Goal: Transaction & Acquisition: Purchase product/service

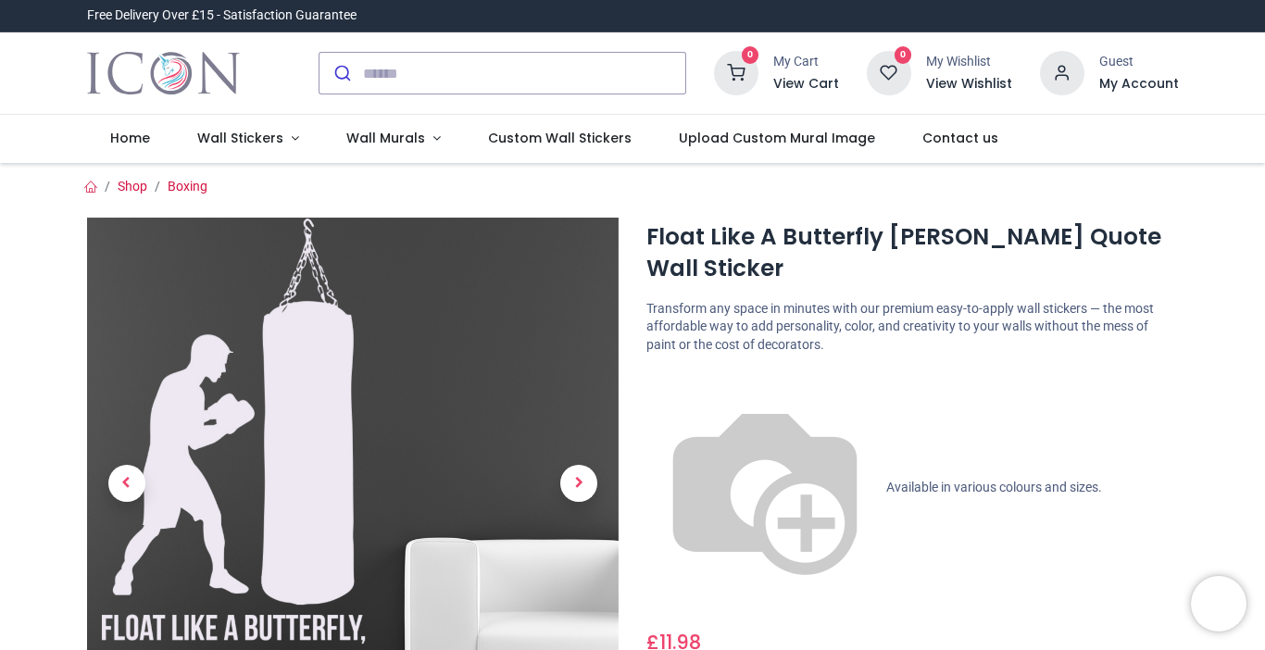
click at [367, 455] on img at bounding box center [353, 484] width 532 height 532
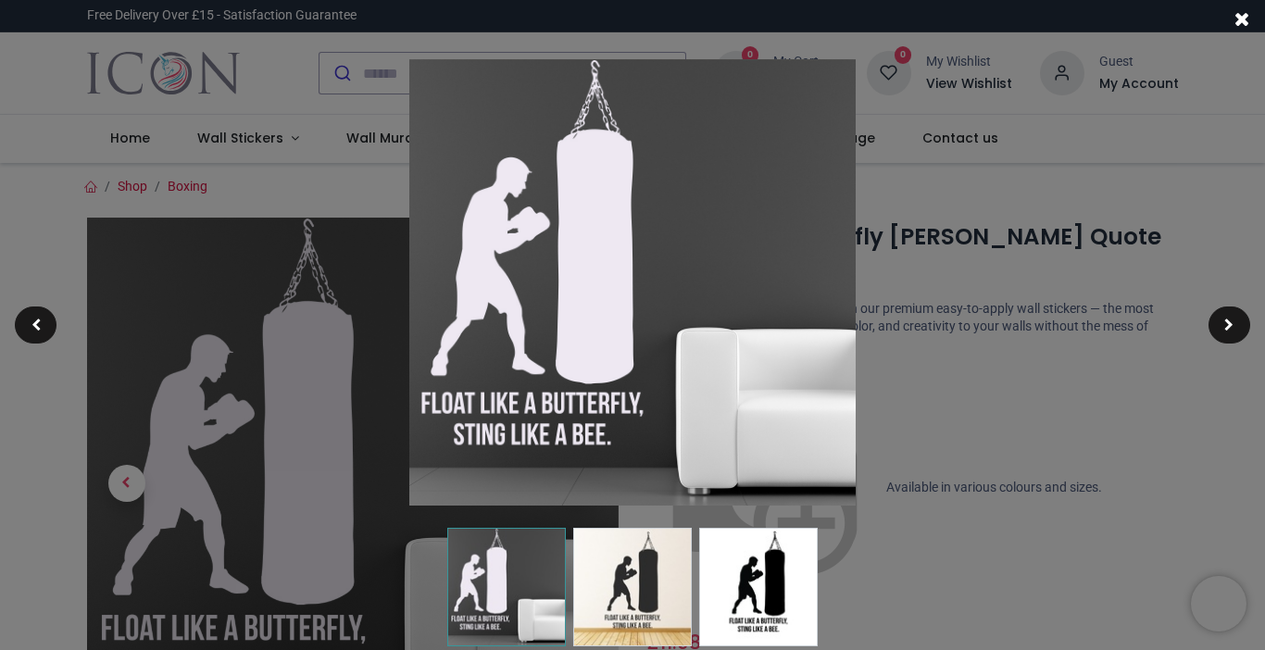
click at [240, 469] on div at bounding box center [632, 325] width 1265 height 650
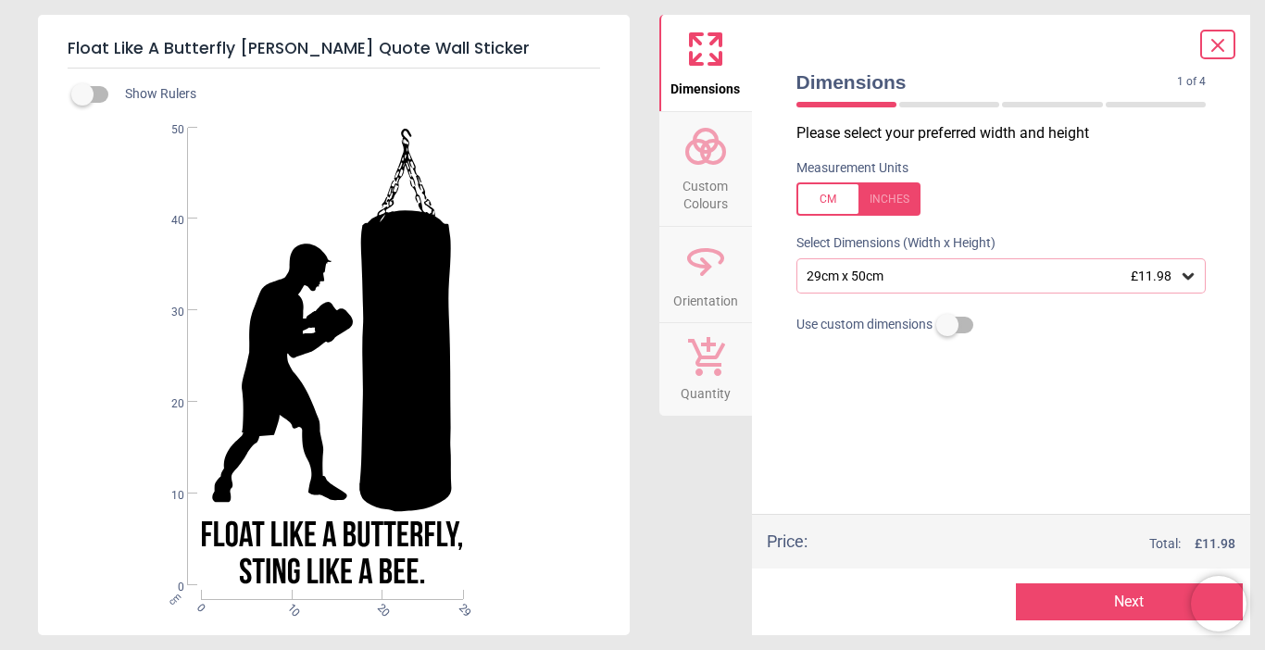
click at [845, 201] on div at bounding box center [858, 198] width 124 height 33
click at [891, 198] on div at bounding box center [858, 198] width 124 height 33
click at [1189, 288] on div "29cm x 50cm £11.98" at bounding box center [1001, 275] width 410 height 35
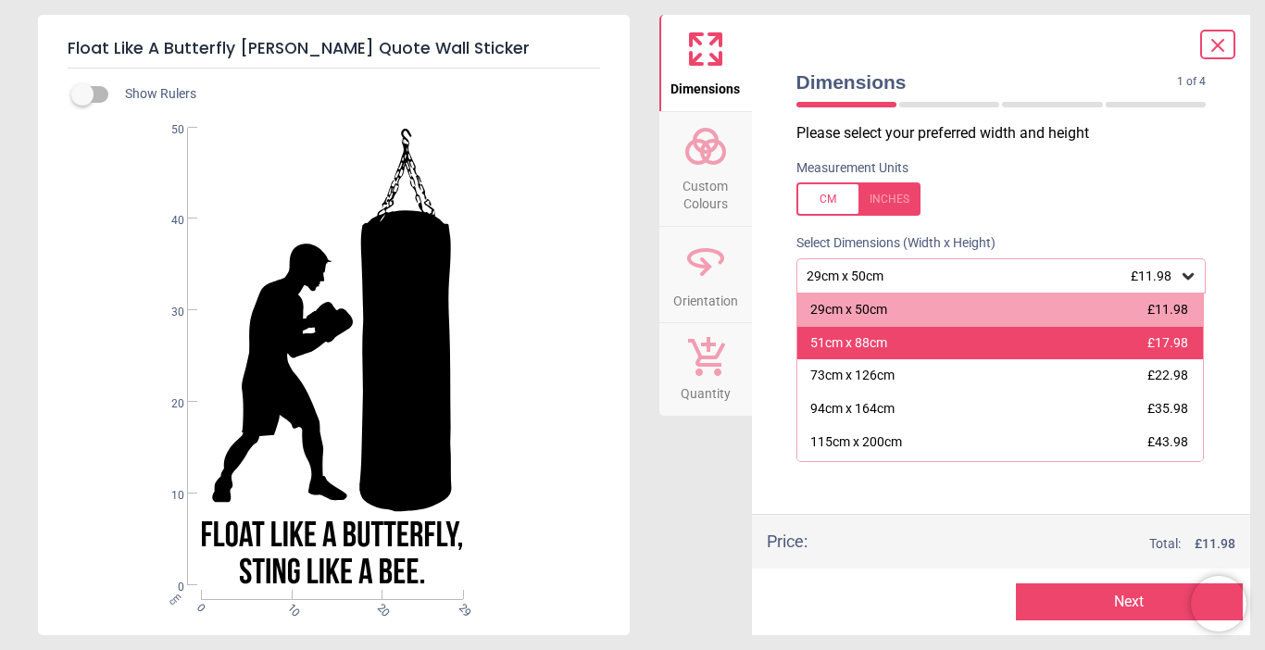
click at [1104, 350] on div "51cm x 88cm £17.98" at bounding box center [1000, 343] width 406 height 33
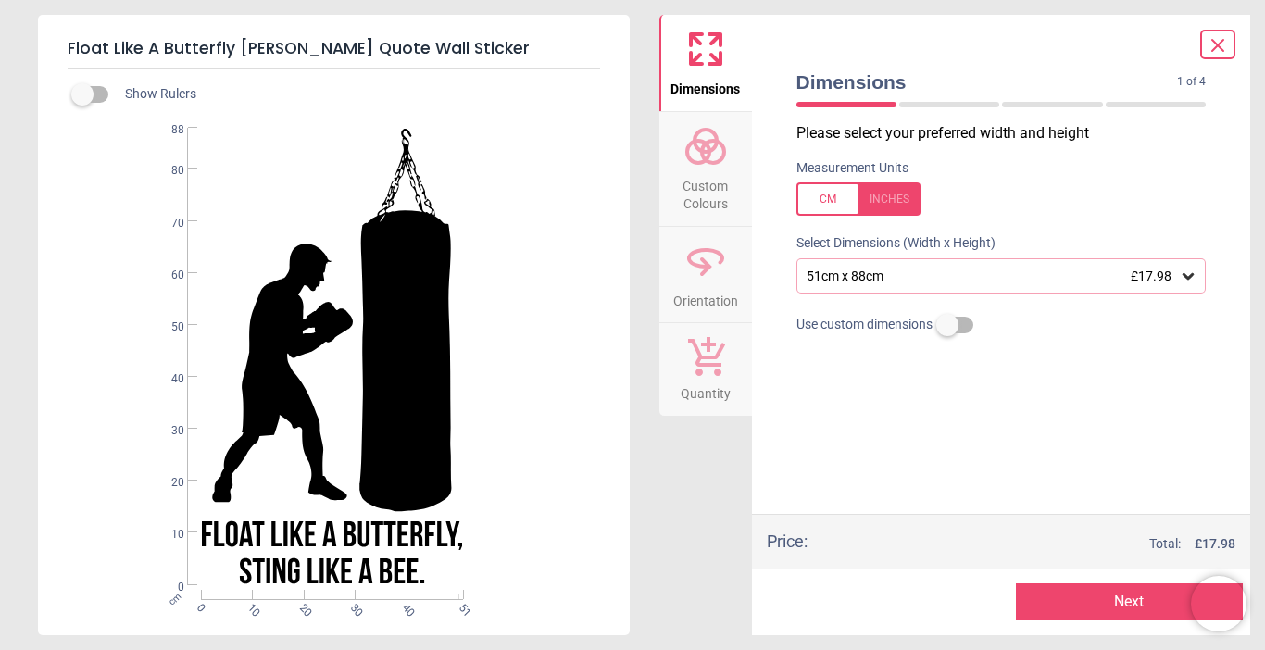
click at [1106, 608] on button "Next" at bounding box center [1129, 601] width 227 height 37
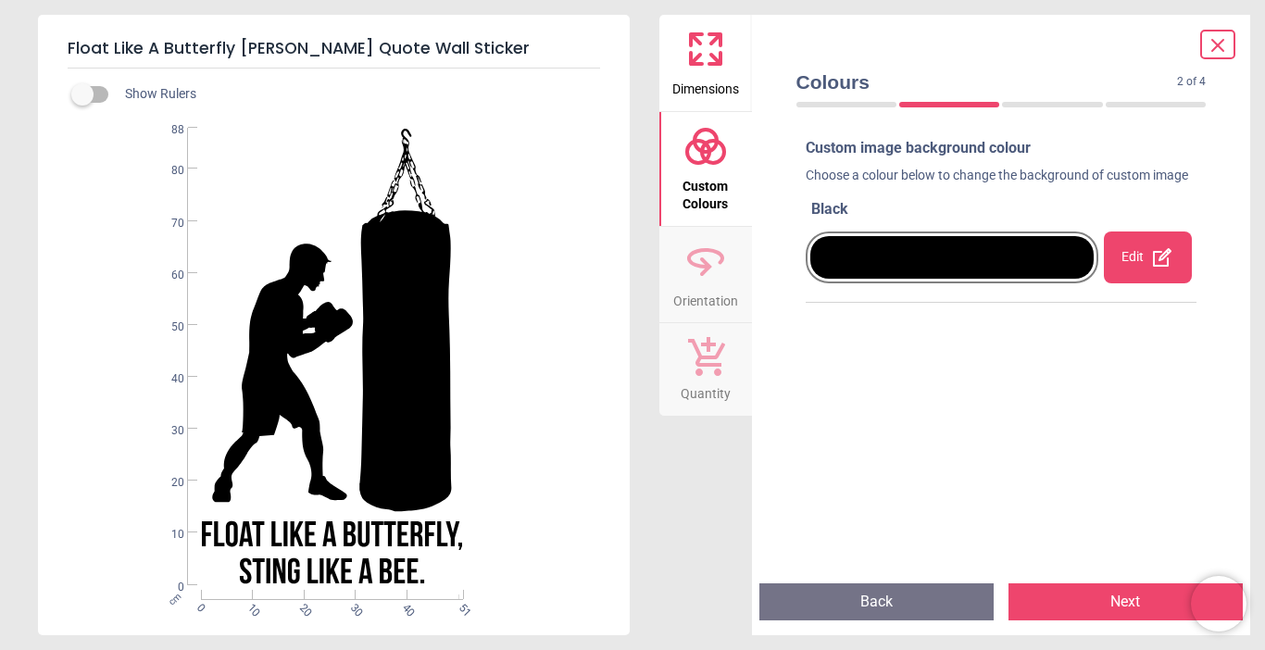
click at [1134, 271] on div "Edit" at bounding box center [1148, 257] width 88 height 52
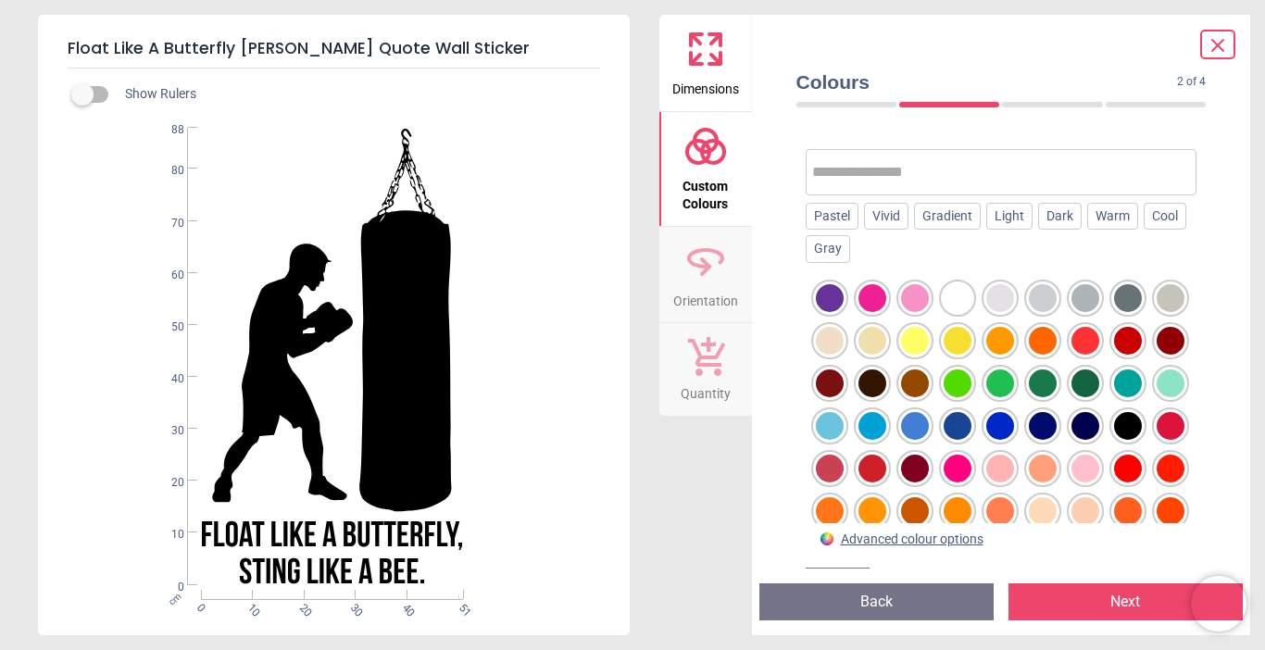
scroll to position [185, 0]
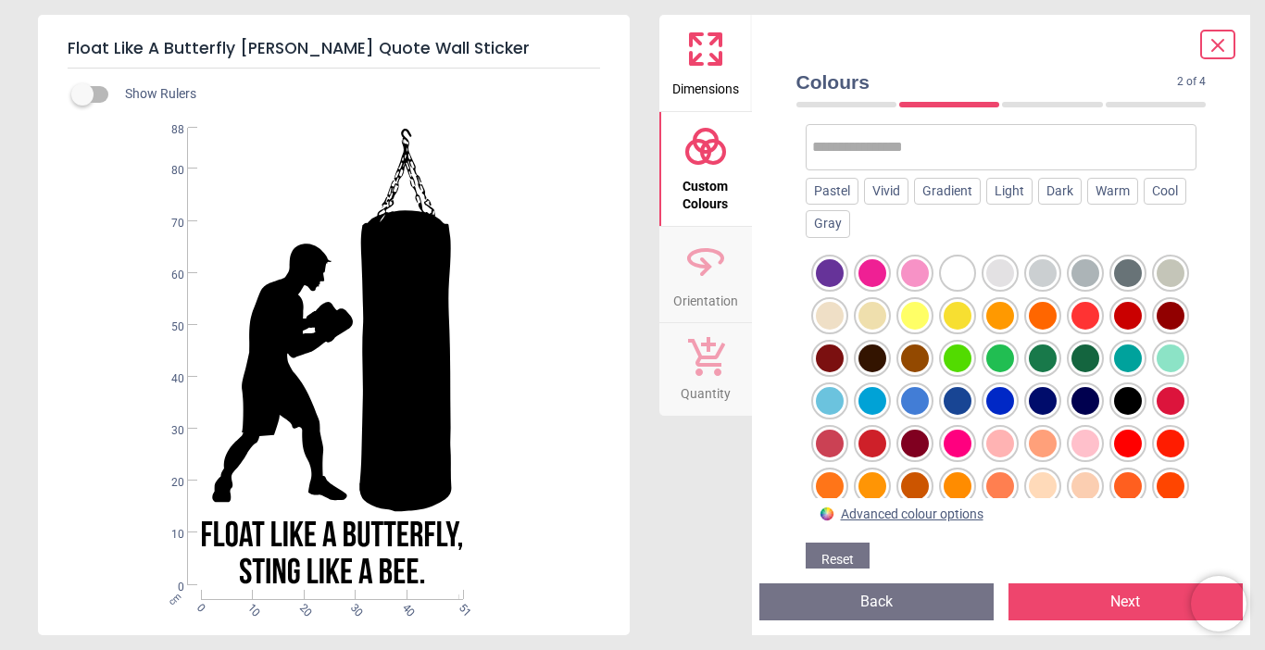
click at [959, 287] on div at bounding box center [958, 273] width 28 height 28
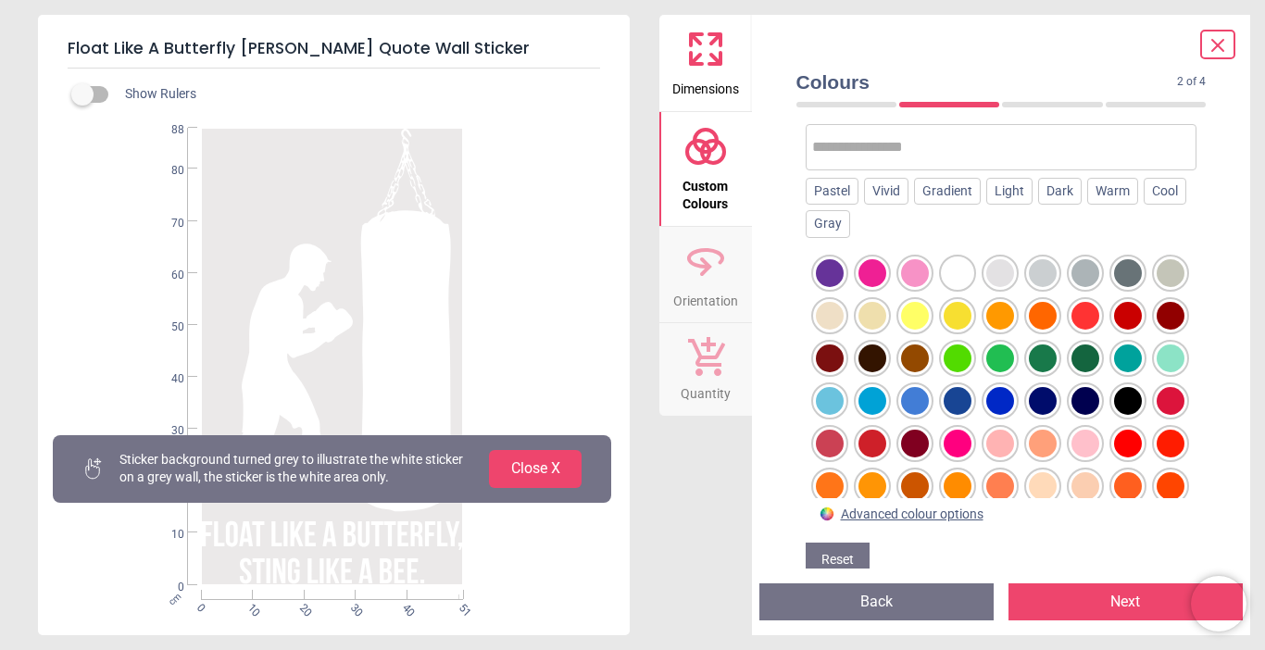
click at [549, 477] on button "Close X" at bounding box center [535, 468] width 93 height 37
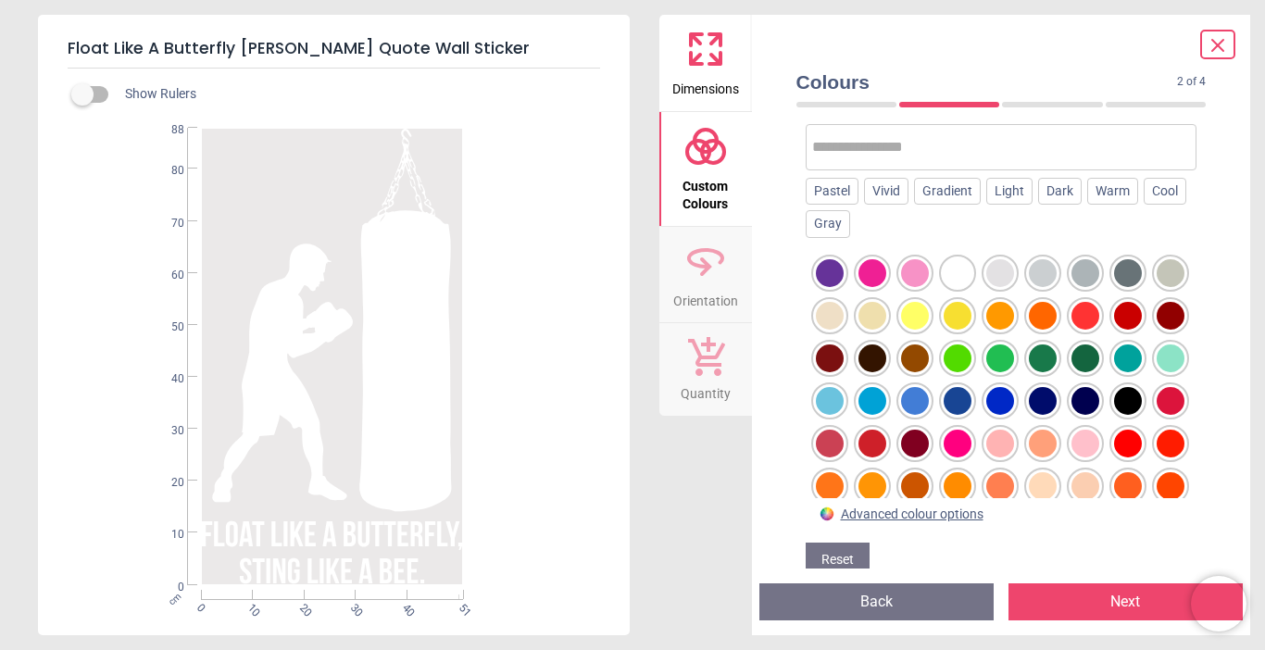
click at [1014, 415] on div at bounding box center [1000, 401] width 28 height 28
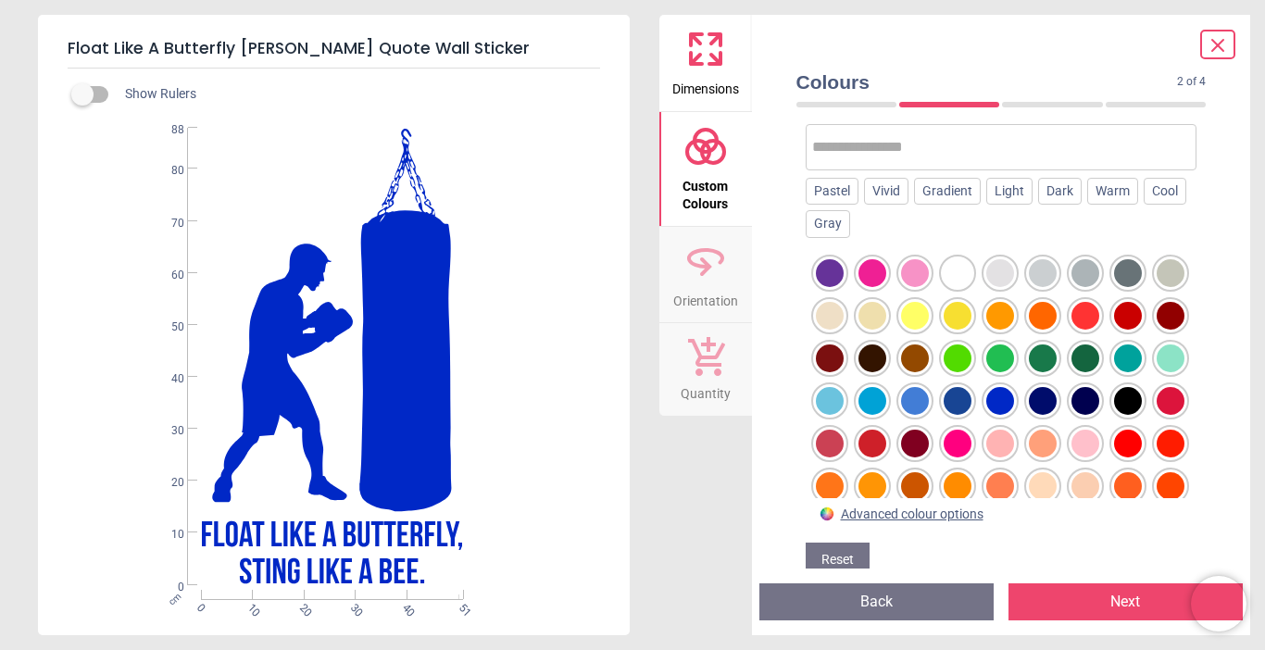
click at [1156, 457] on div at bounding box center [1170, 444] width 28 height 28
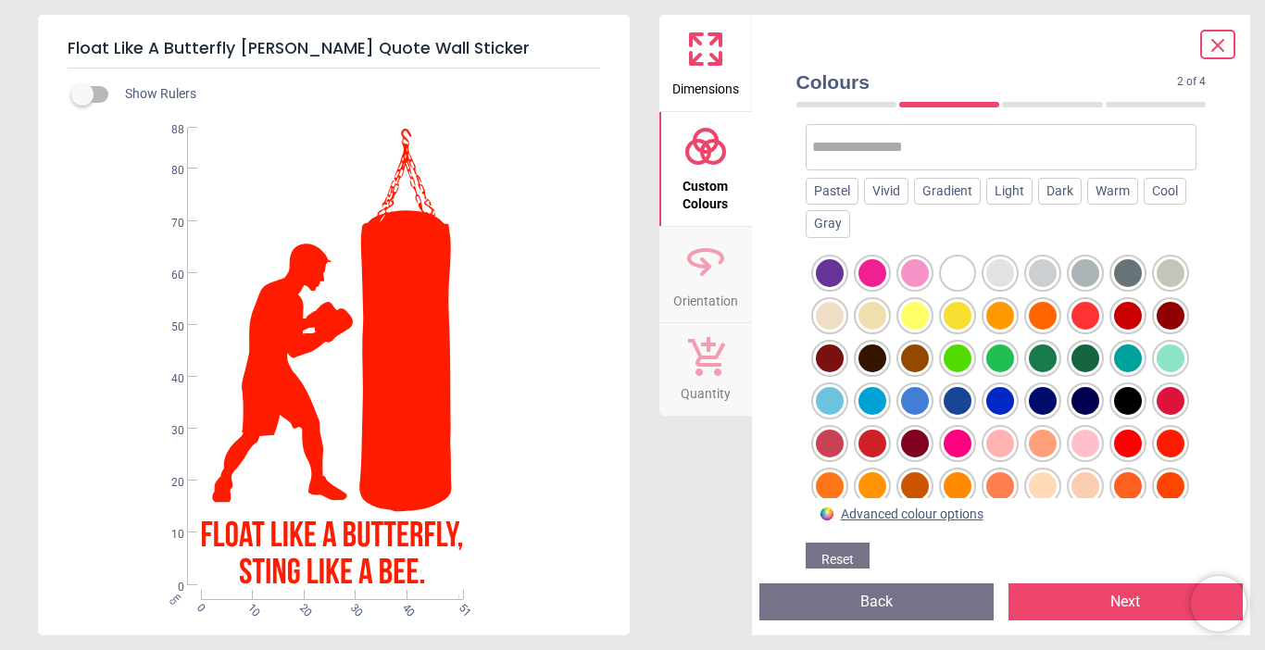
click at [1114, 457] on div at bounding box center [1128, 444] width 28 height 28
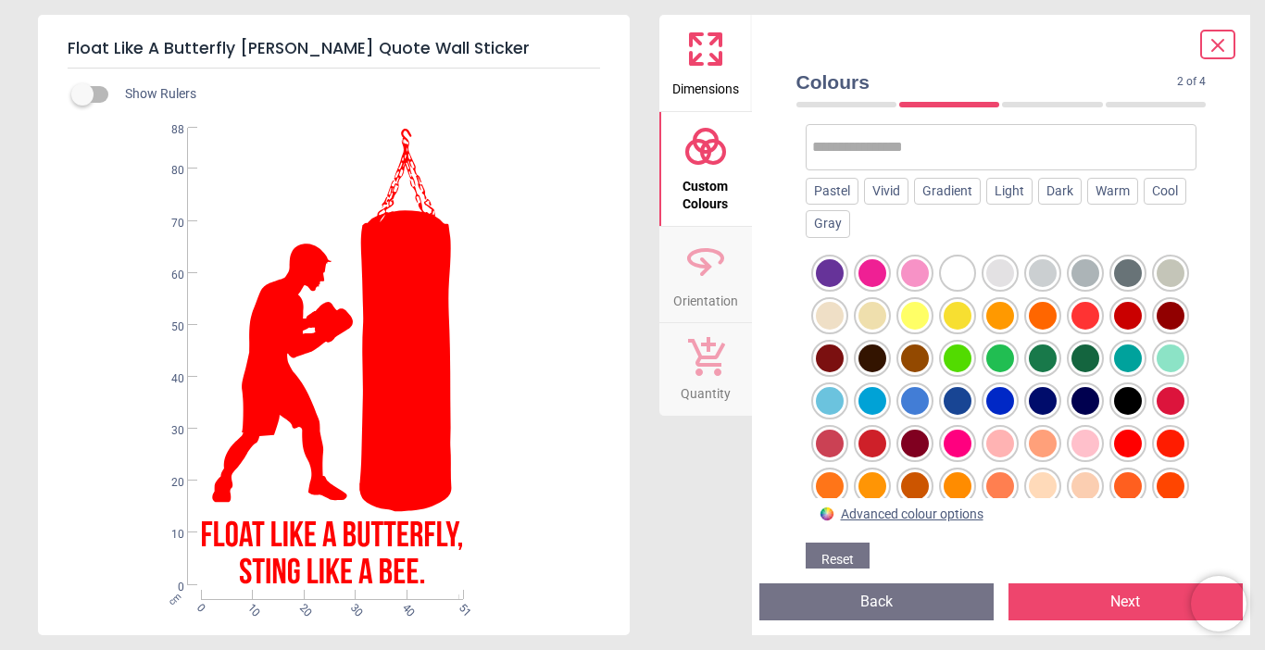
click at [1114, 457] on div at bounding box center [1128, 444] width 28 height 28
click at [1114, 330] on div at bounding box center [1128, 316] width 28 height 28
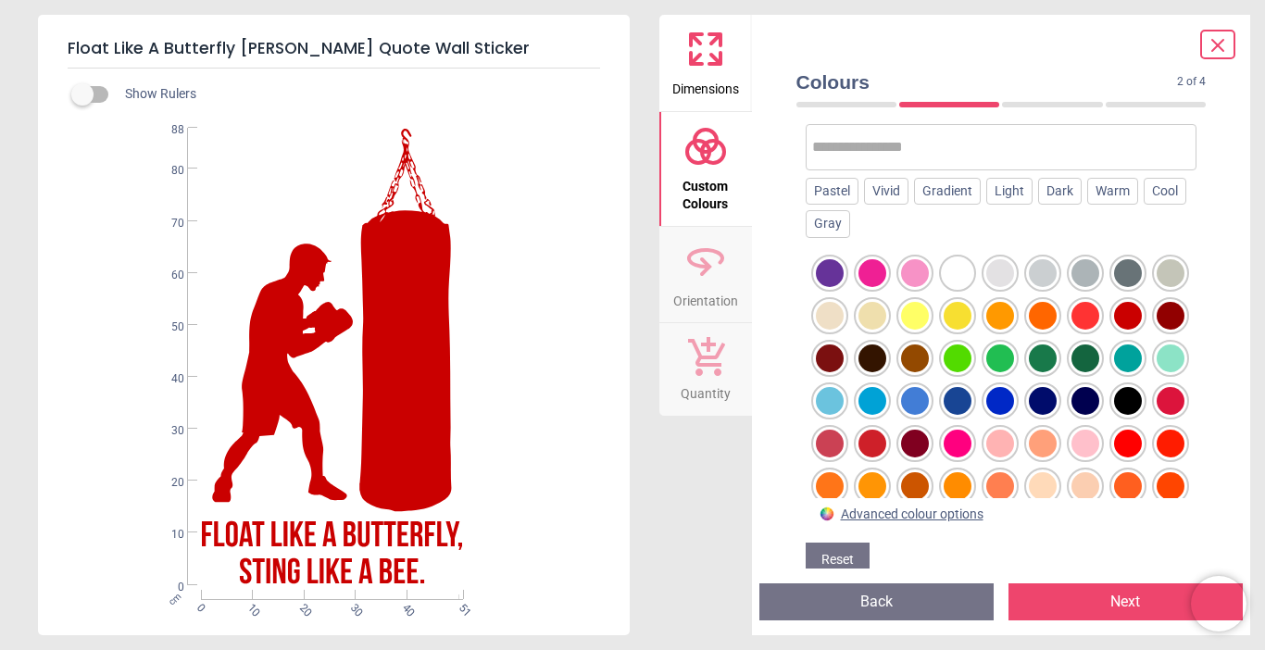
click at [1099, 330] on div at bounding box center [1085, 316] width 28 height 28
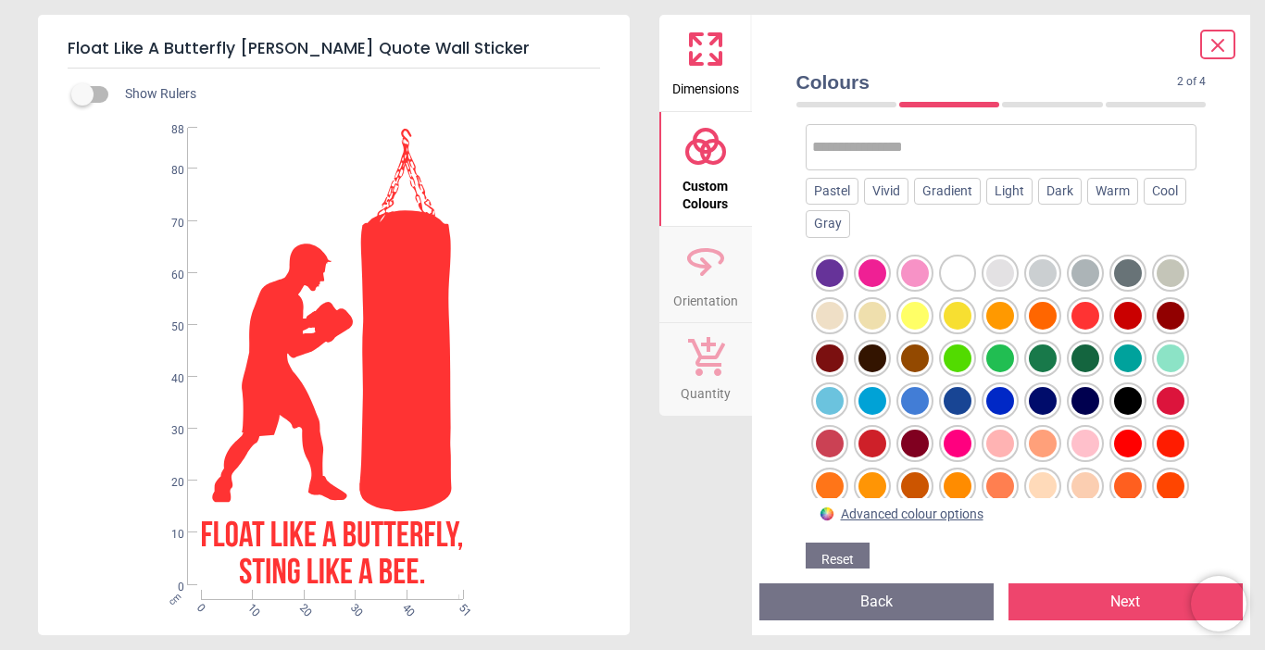
click at [1114, 330] on div at bounding box center [1128, 316] width 28 height 28
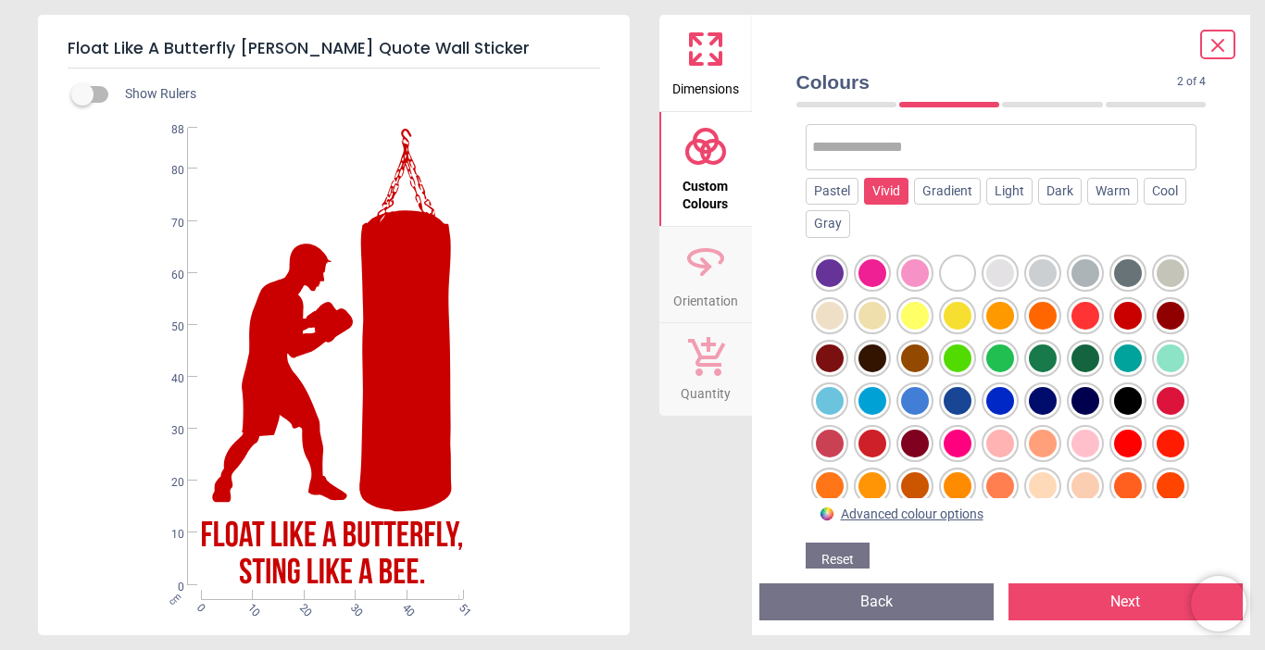
click at [881, 206] on div "Vivid" at bounding box center [886, 192] width 44 height 28
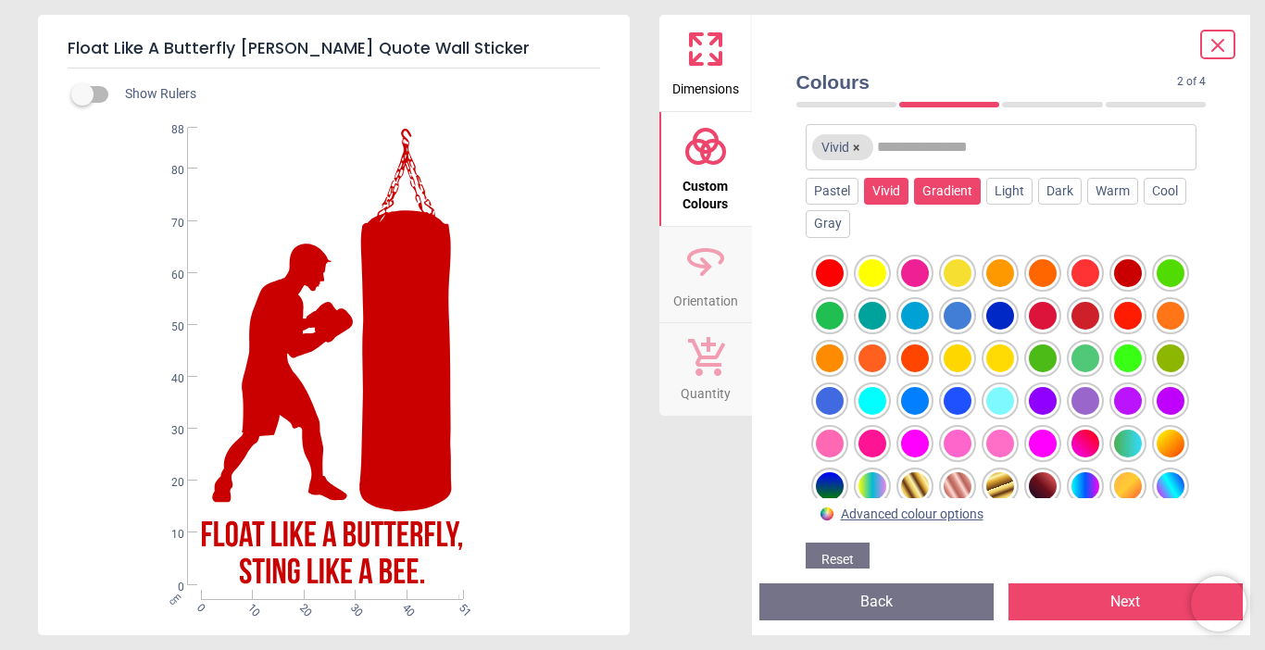
click at [926, 206] on div "Gradient" at bounding box center [947, 192] width 67 height 28
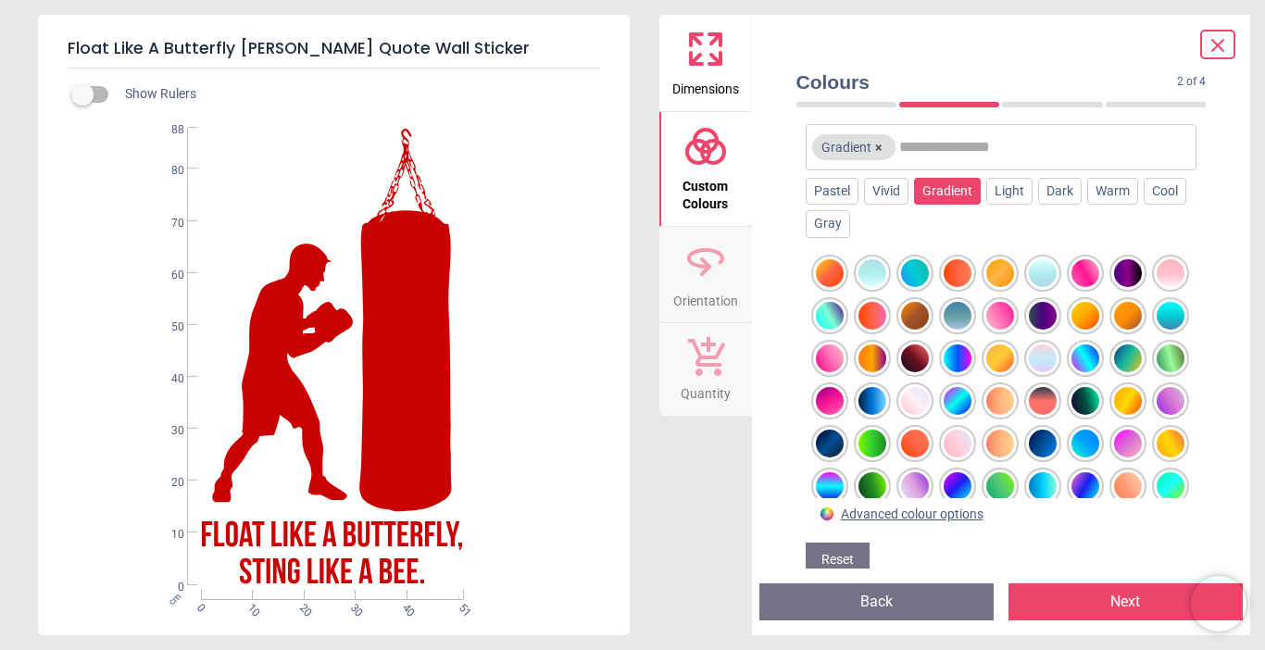
click at [929, 370] on div at bounding box center [915, 358] width 28 height 28
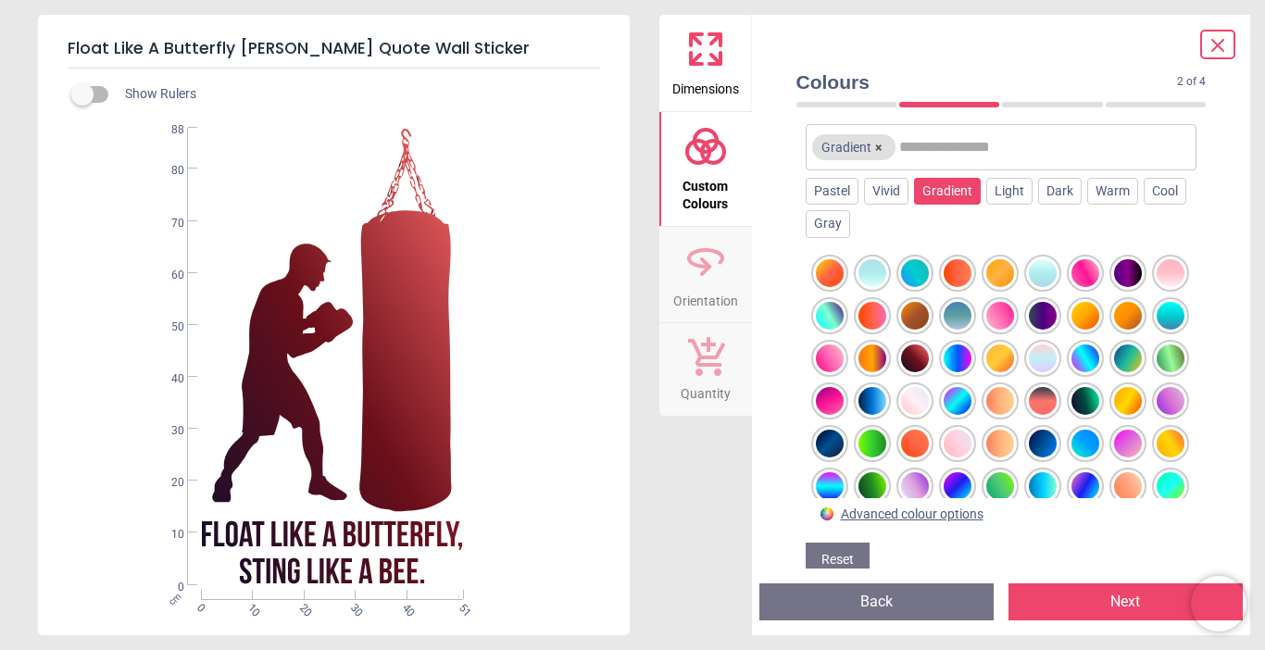
click at [961, 287] on div at bounding box center [958, 273] width 28 height 28
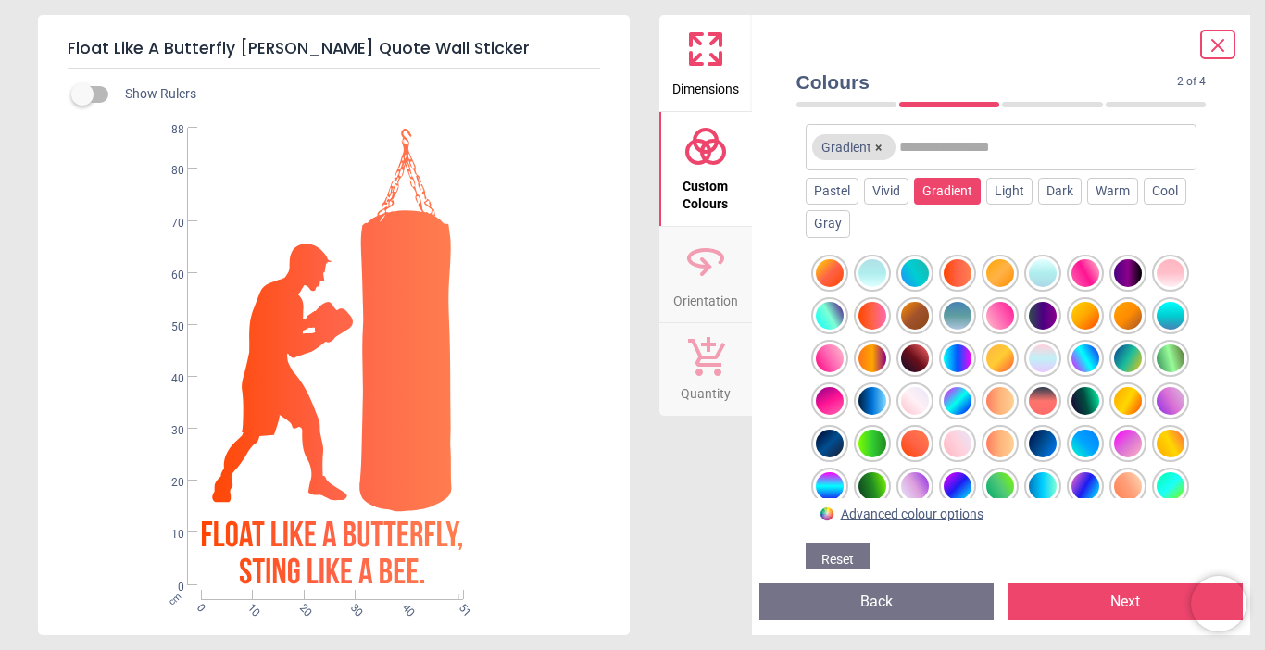
click at [886, 330] on div at bounding box center [872, 316] width 28 height 28
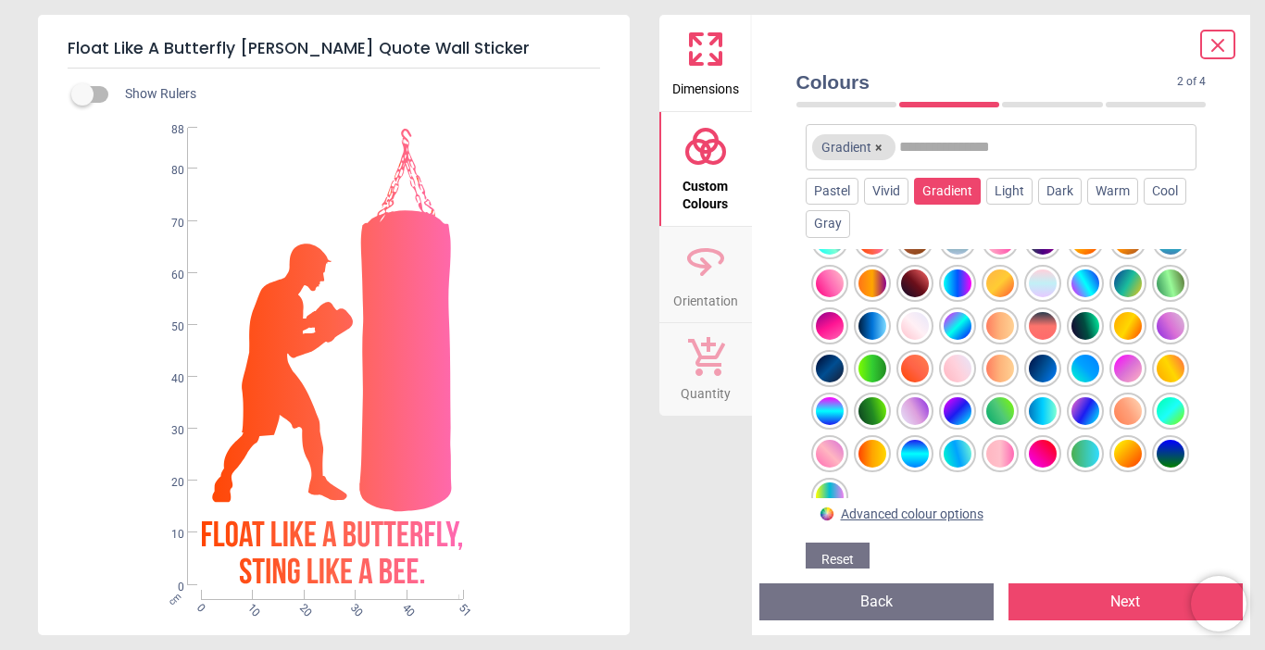
scroll to position [96, 0]
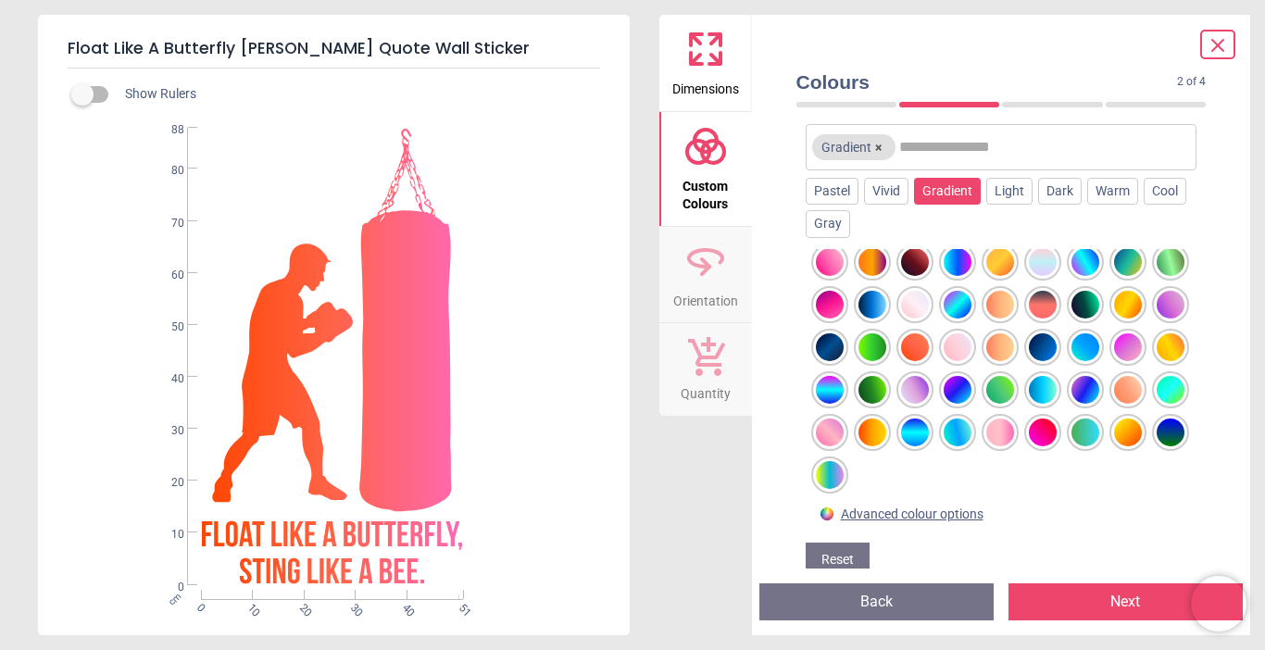
click at [1029, 446] on div at bounding box center [1043, 433] width 28 height 28
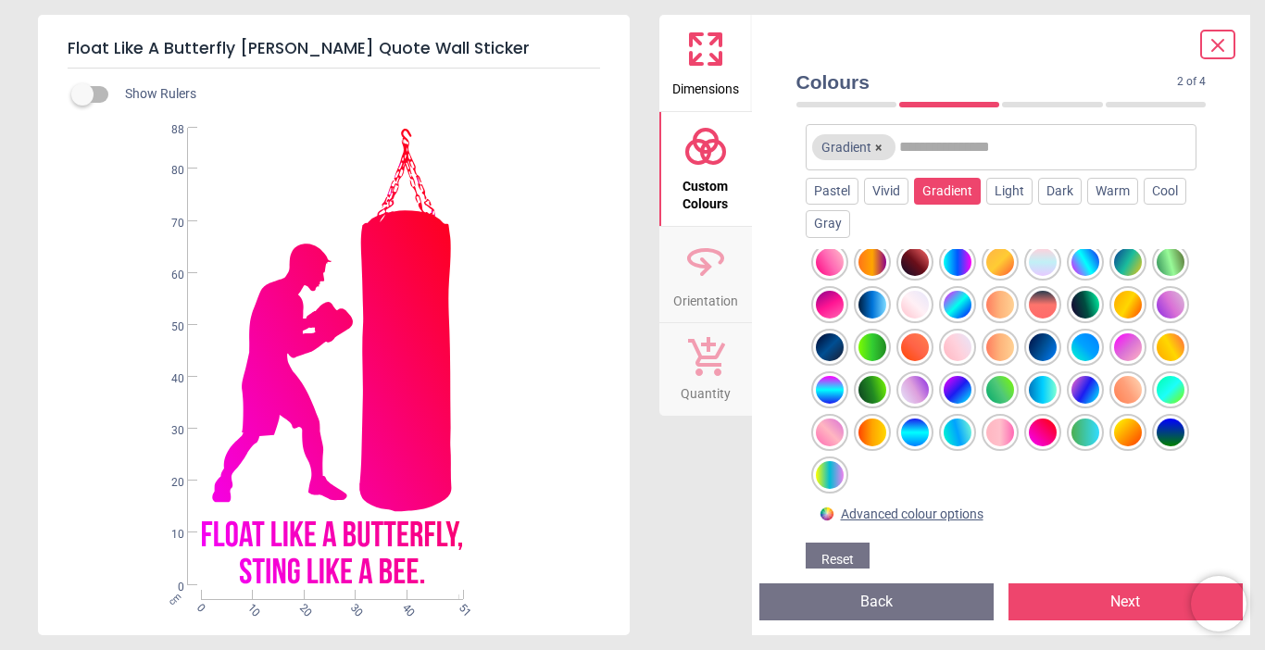
click at [1029, 319] on div at bounding box center [1043, 305] width 28 height 28
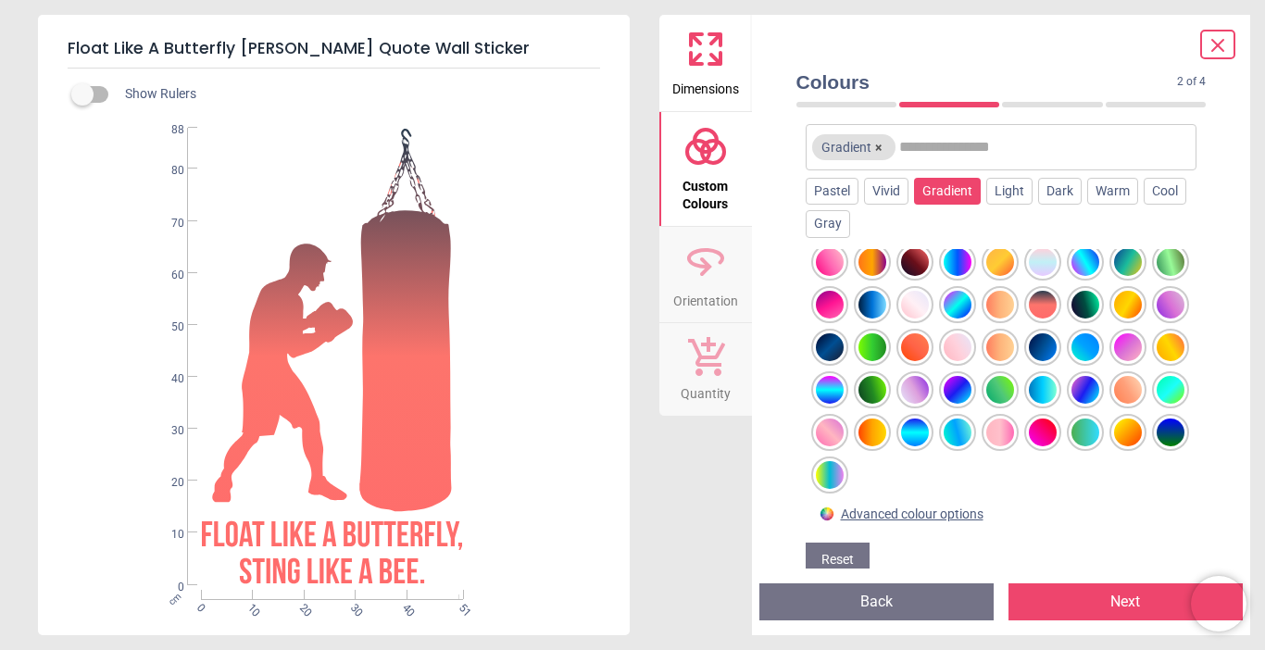
click at [929, 361] on div at bounding box center [915, 347] width 28 height 28
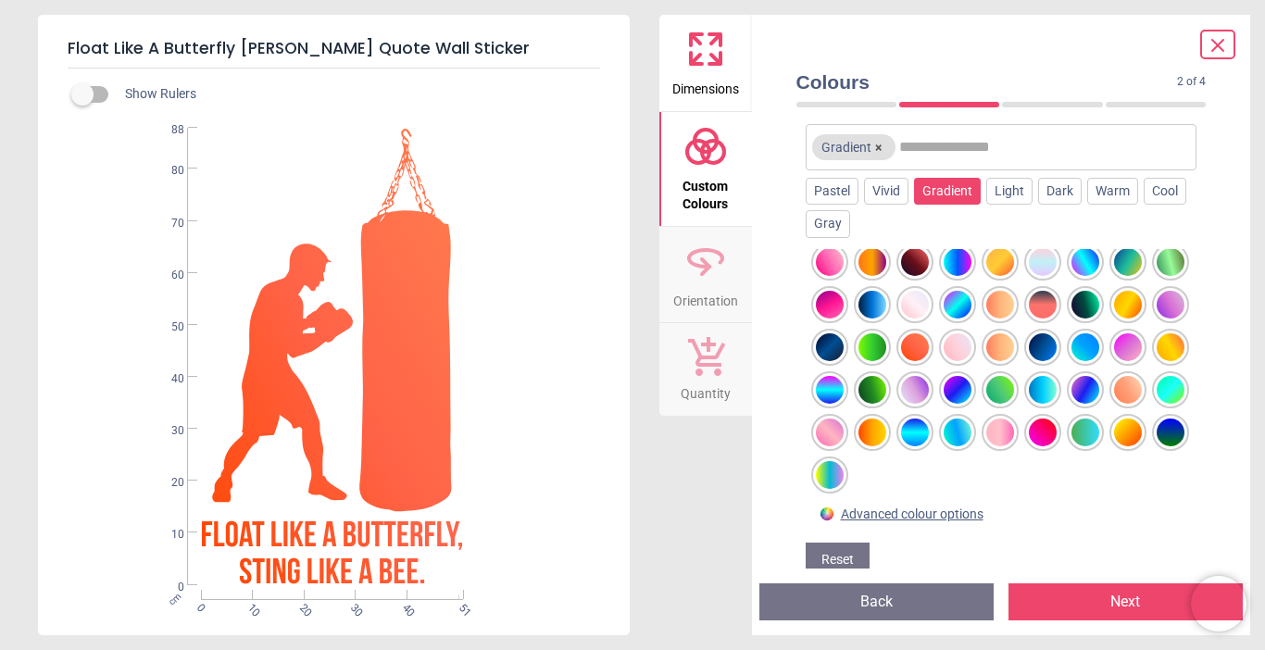
click at [1019, 286] on div at bounding box center [1002, 374] width 392 height 250
click at [929, 276] on div at bounding box center [915, 262] width 28 height 28
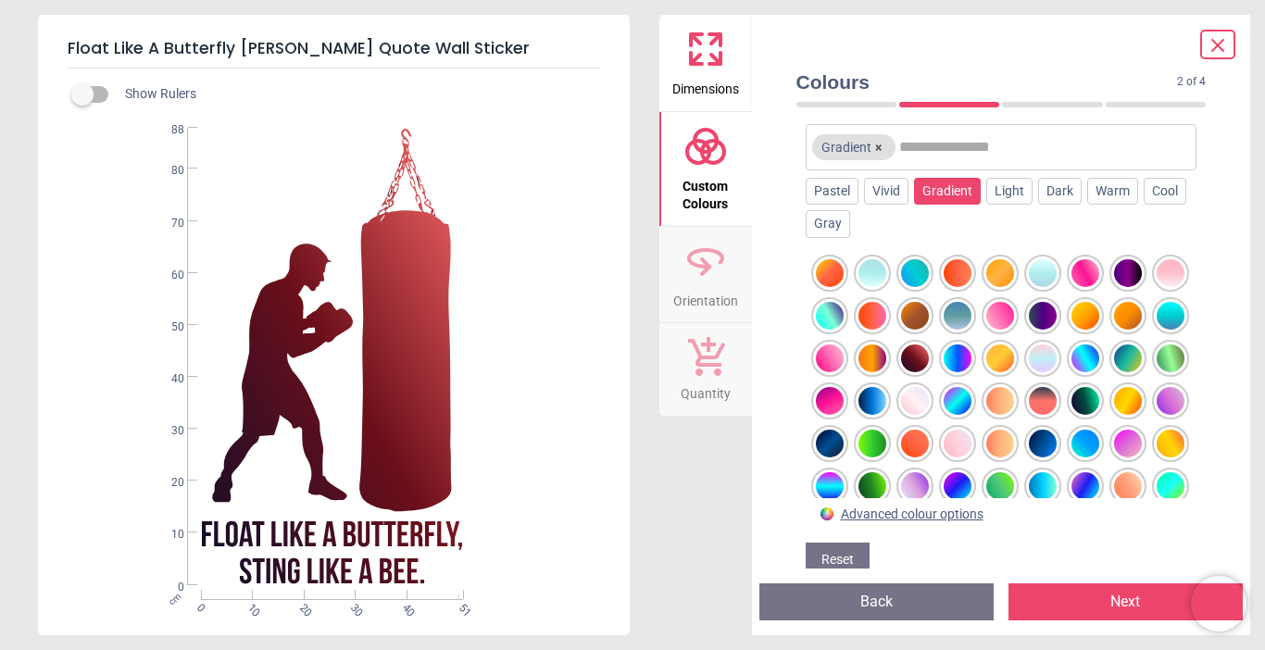
scroll to position [148, 0]
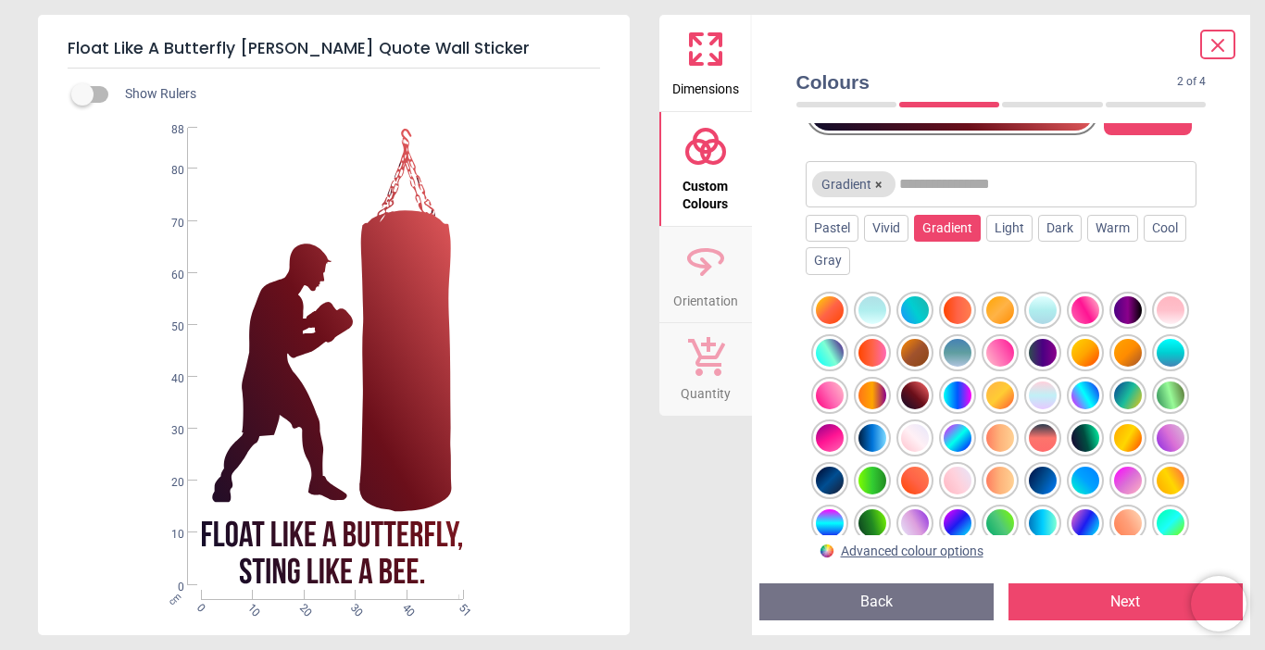
click at [929, 409] on div at bounding box center [915, 395] width 28 height 28
click at [1009, 243] on div "Light" at bounding box center [1009, 229] width 46 height 28
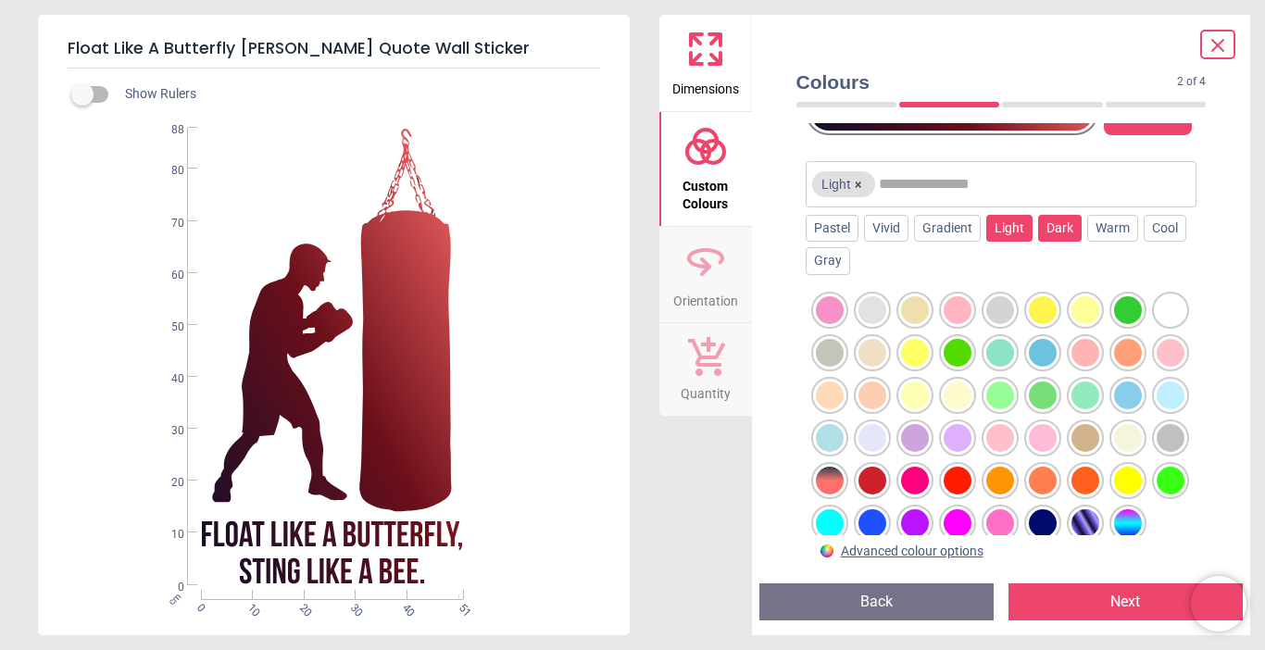
click at [1048, 243] on div "Dark" at bounding box center [1060, 229] width 44 height 28
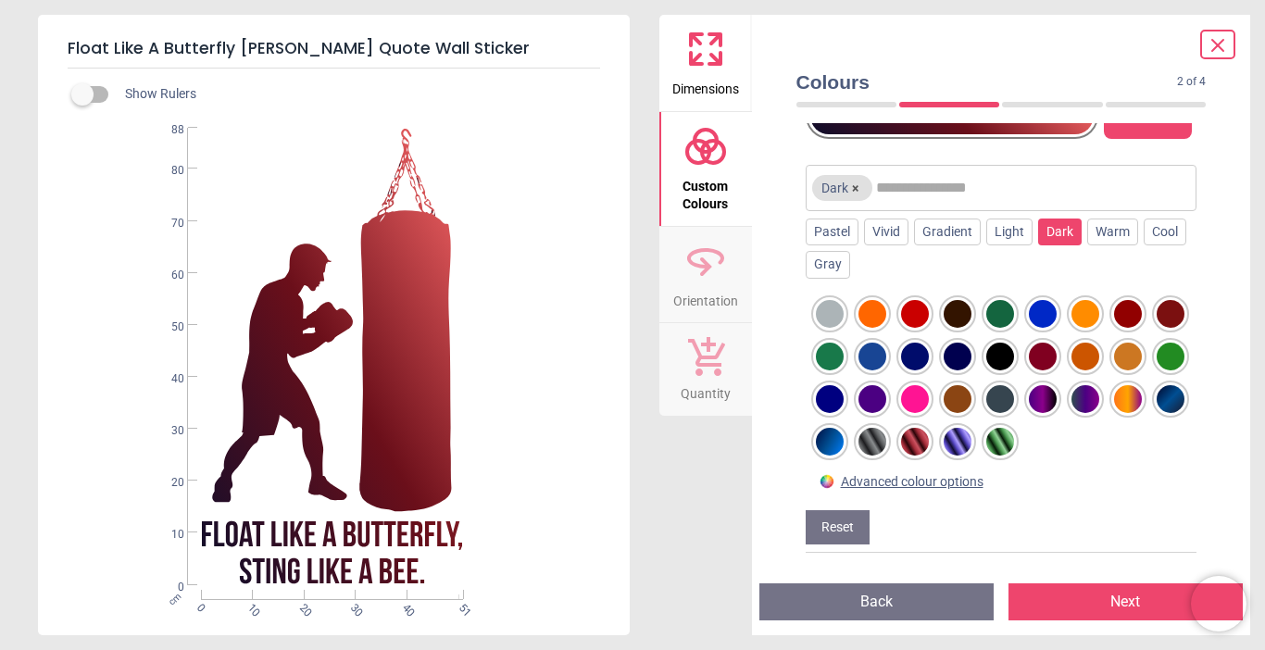
click at [913, 328] on div at bounding box center [915, 314] width 28 height 28
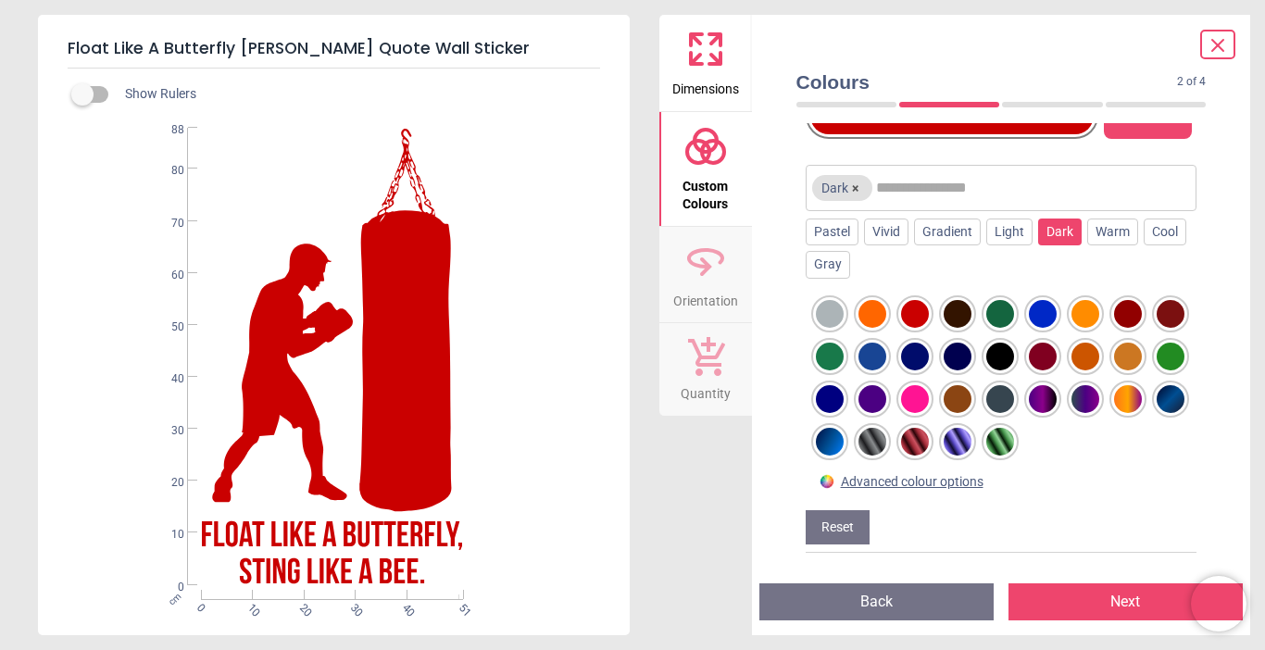
click at [1156, 328] on div at bounding box center [1170, 314] width 28 height 28
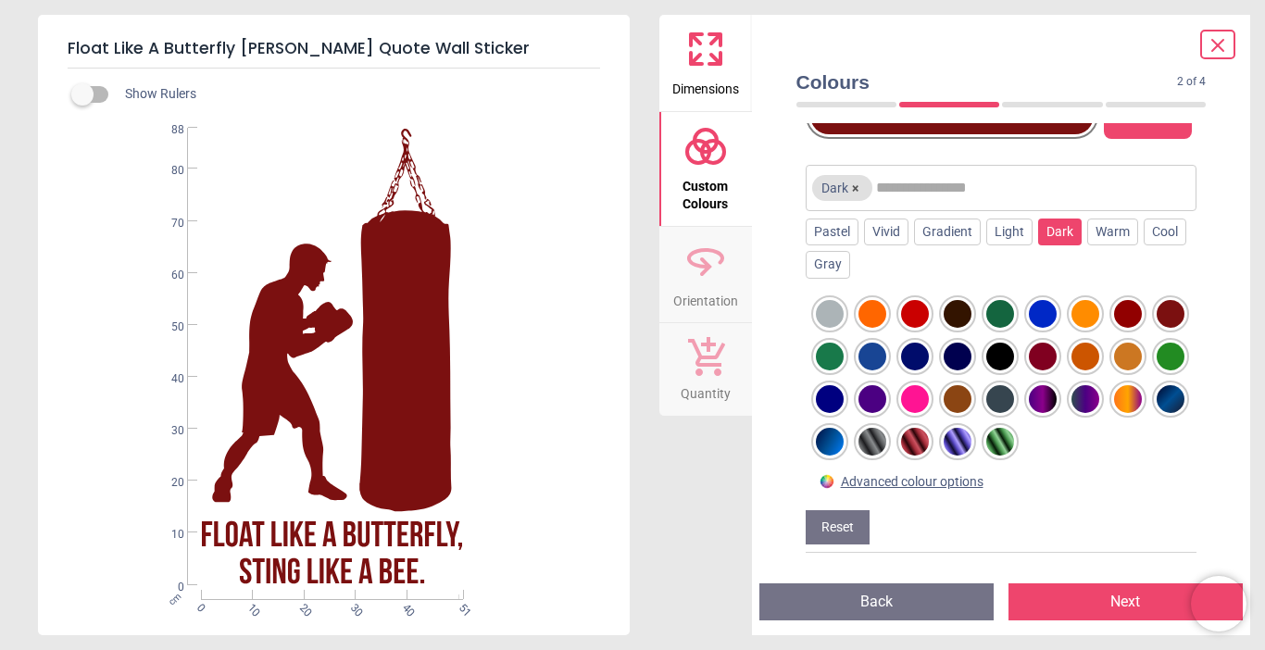
click at [1127, 328] on div at bounding box center [1128, 314] width 28 height 28
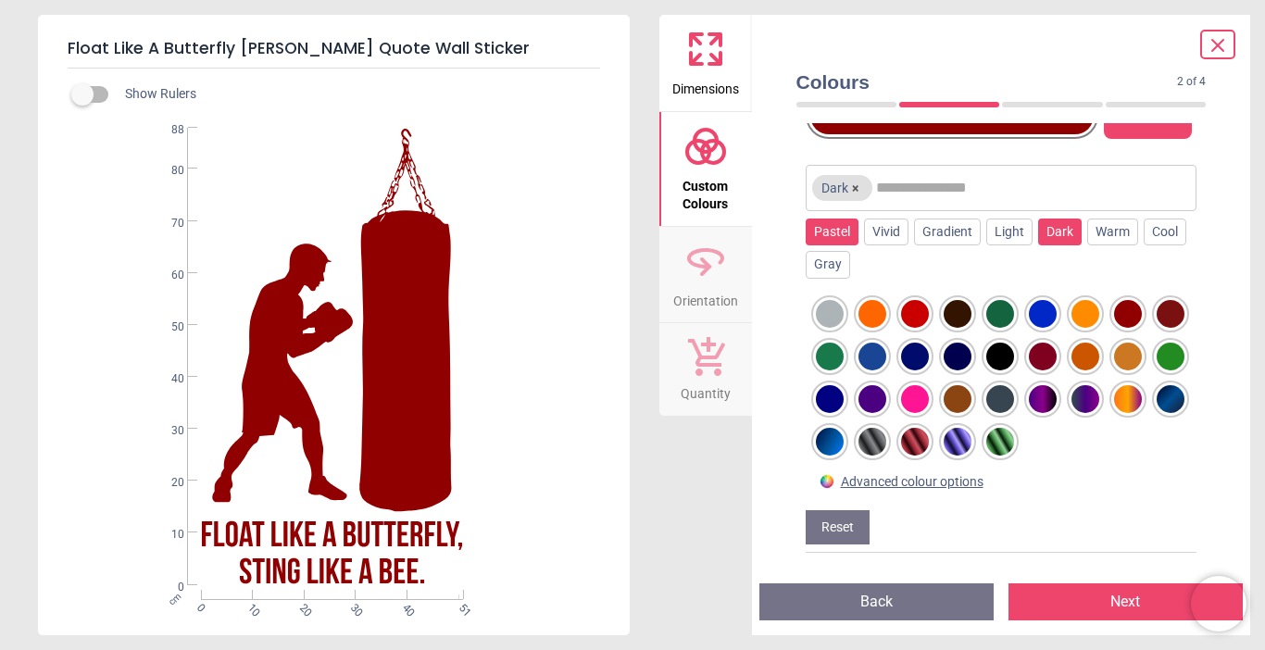
click at [841, 246] on div "Pastel" at bounding box center [832, 233] width 53 height 28
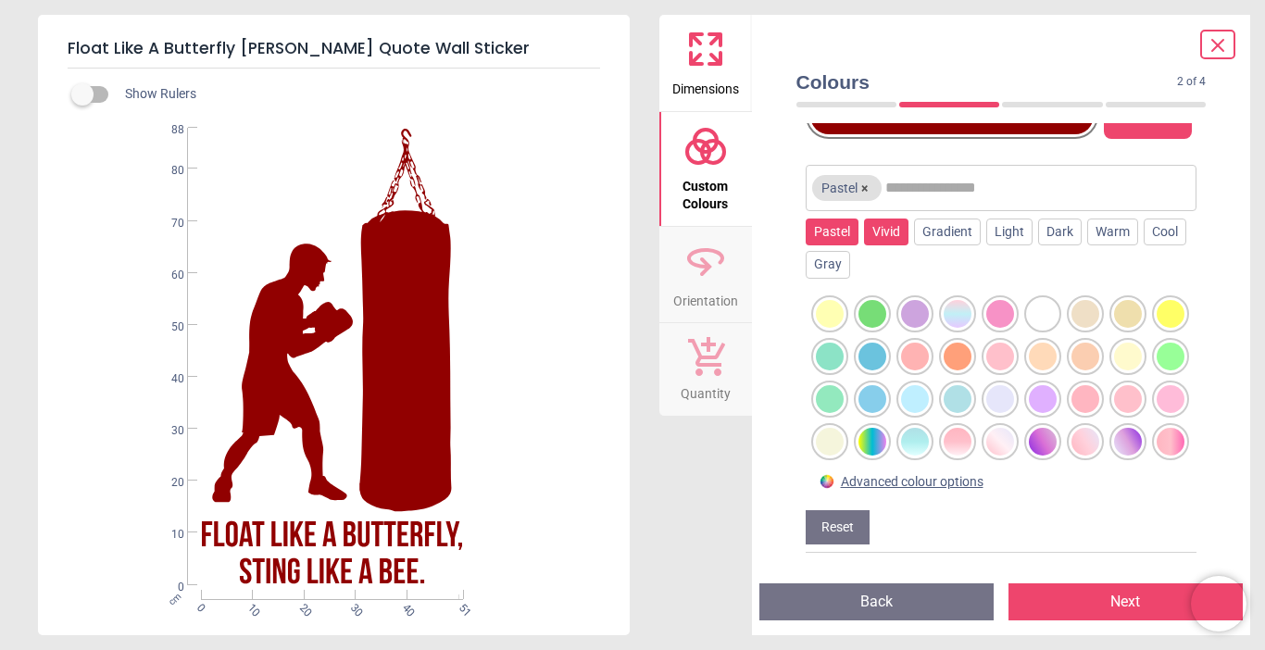
click at [868, 246] on div "Vivid" at bounding box center [886, 233] width 44 height 28
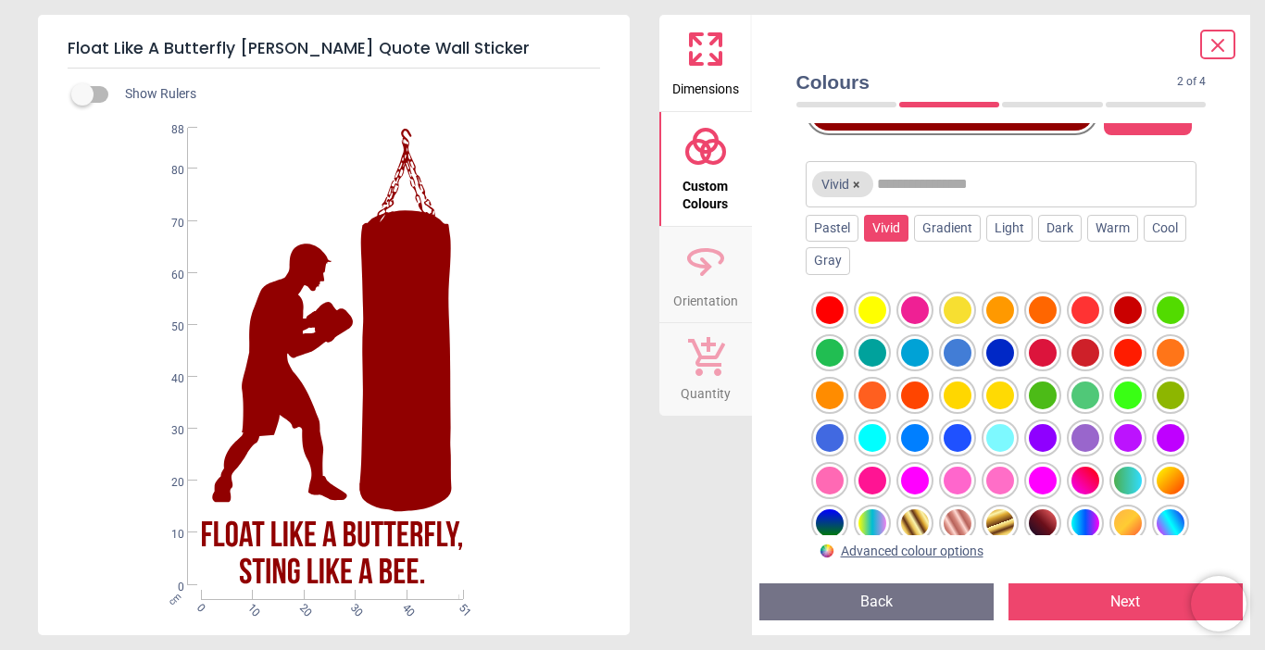
click at [1114, 367] on div at bounding box center [1128, 353] width 28 height 28
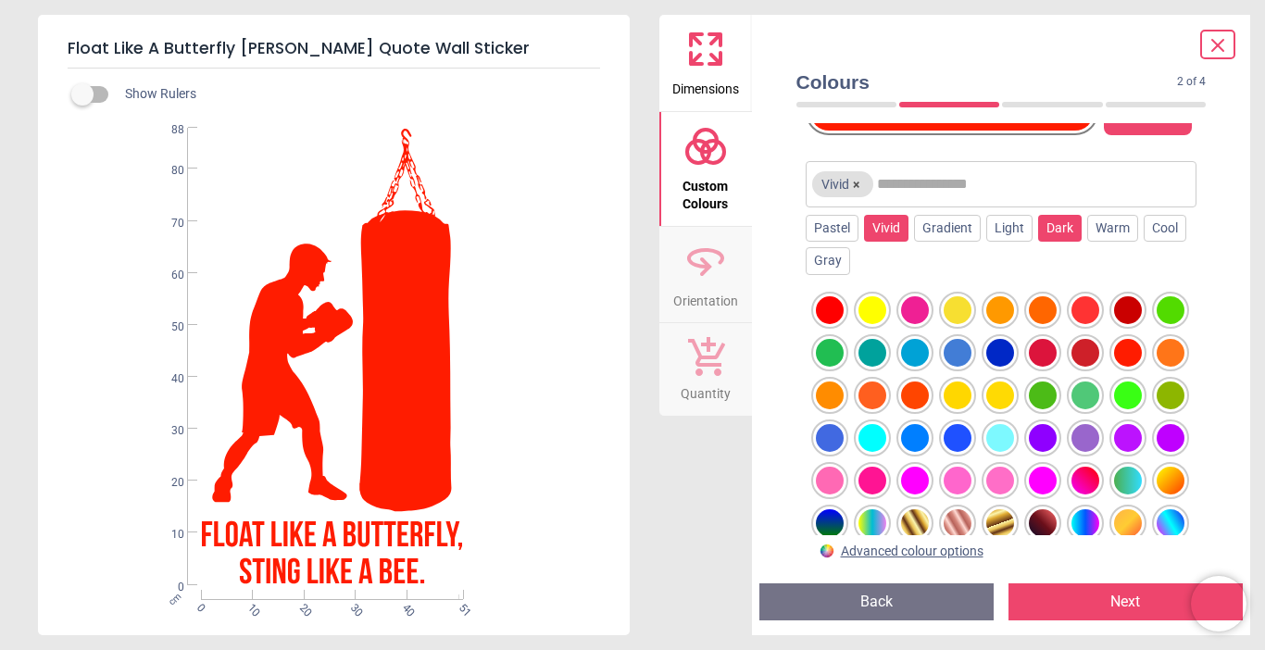
click at [1038, 243] on div "Dark" at bounding box center [1060, 229] width 44 height 28
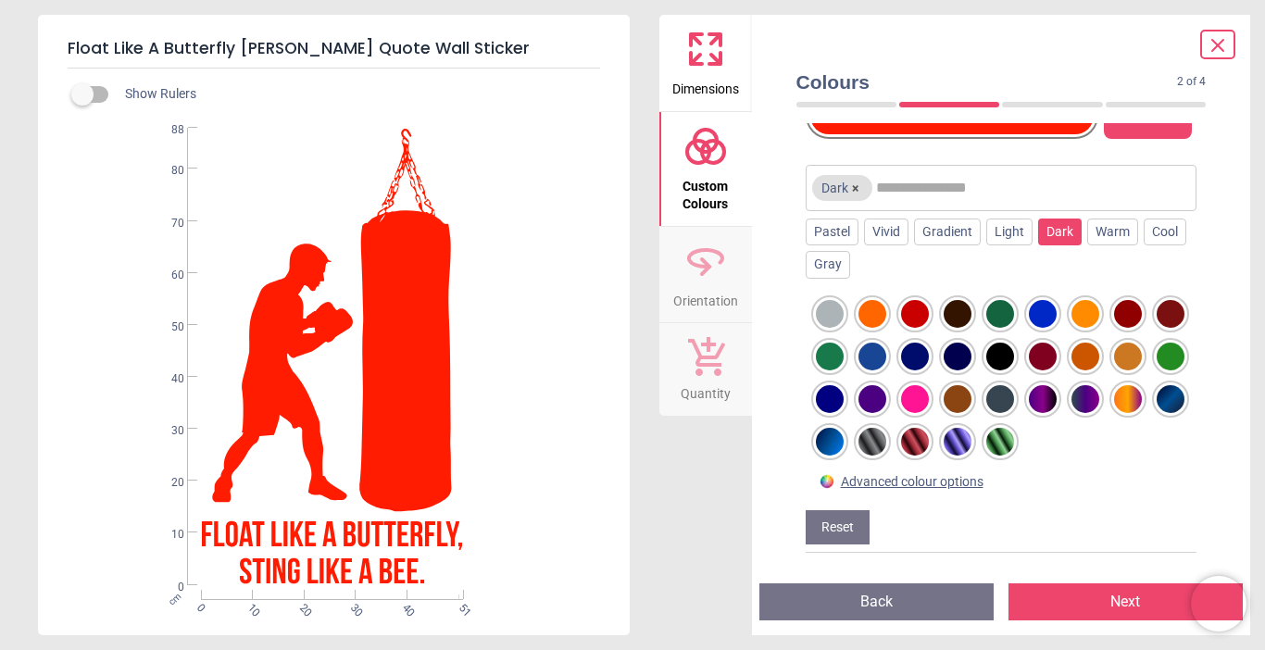
click at [920, 327] on div at bounding box center [915, 314] width 28 height 28
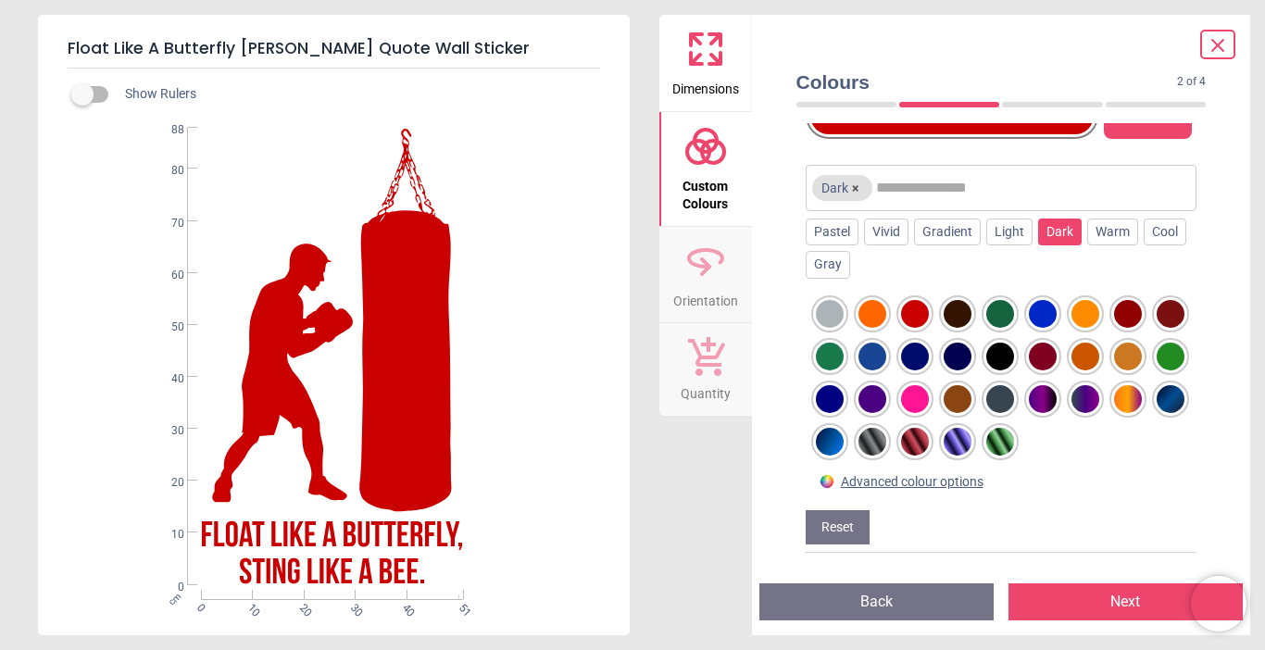
click at [1126, 327] on div at bounding box center [1128, 314] width 28 height 28
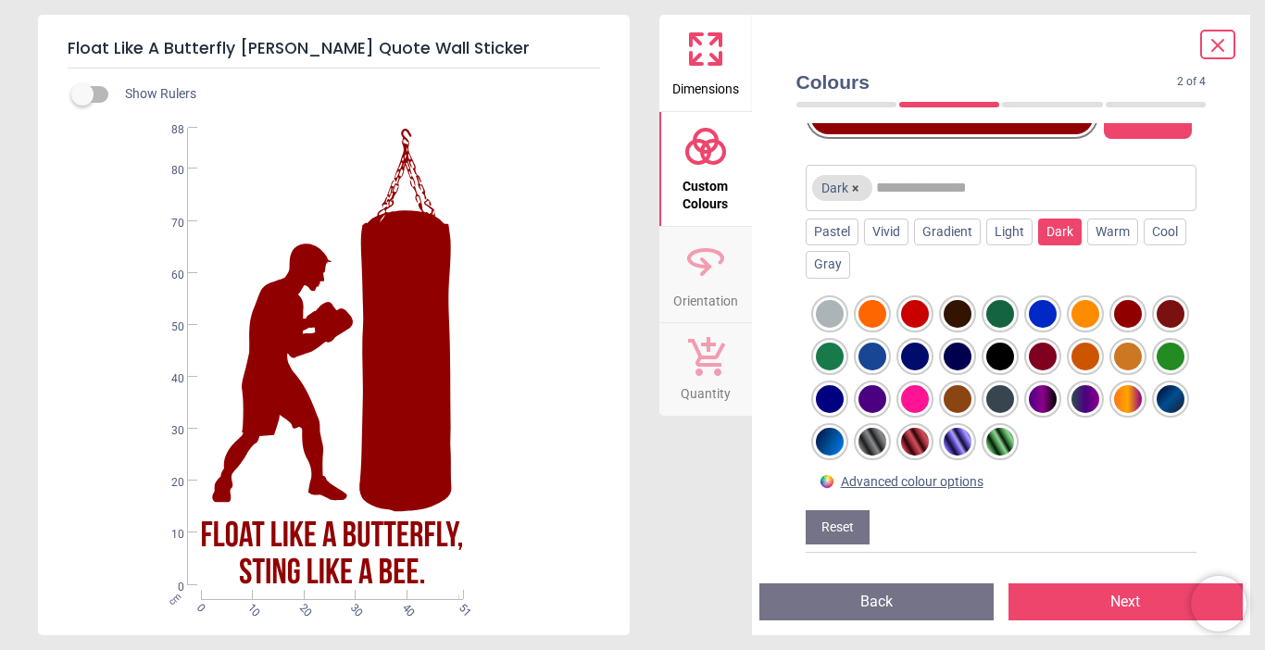
click at [1156, 328] on div at bounding box center [1170, 314] width 28 height 28
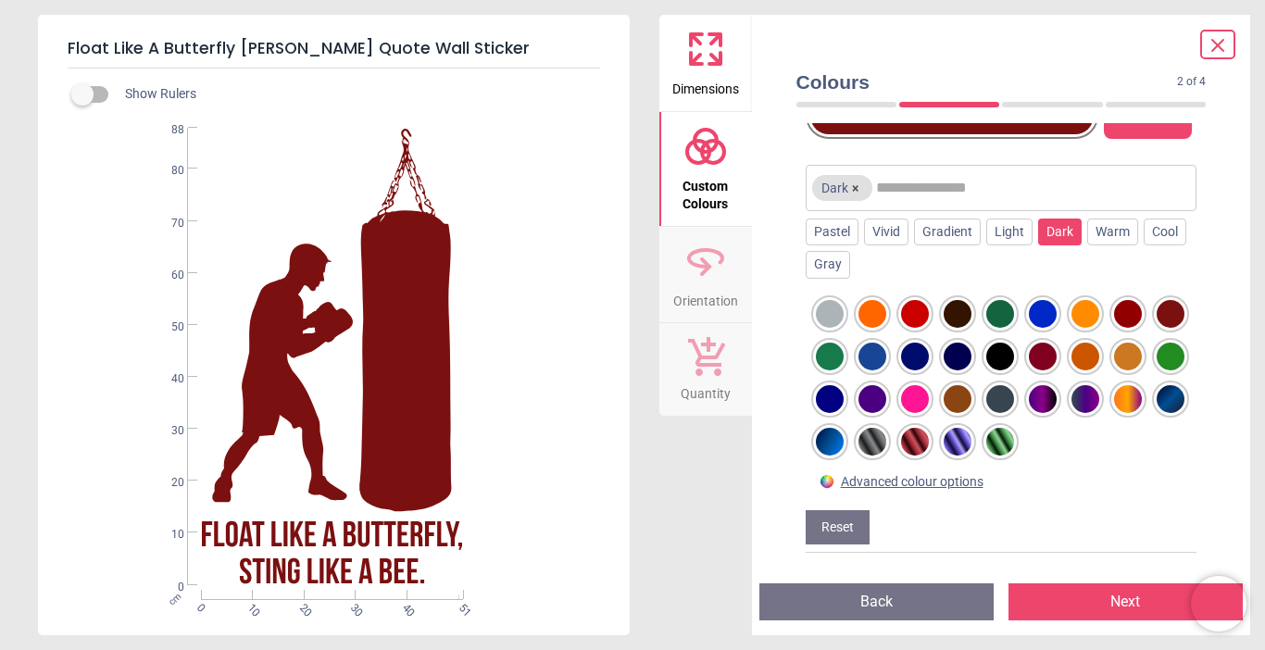
click at [1056, 370] on div at bounding box center [1043, 357] width 28 height 28
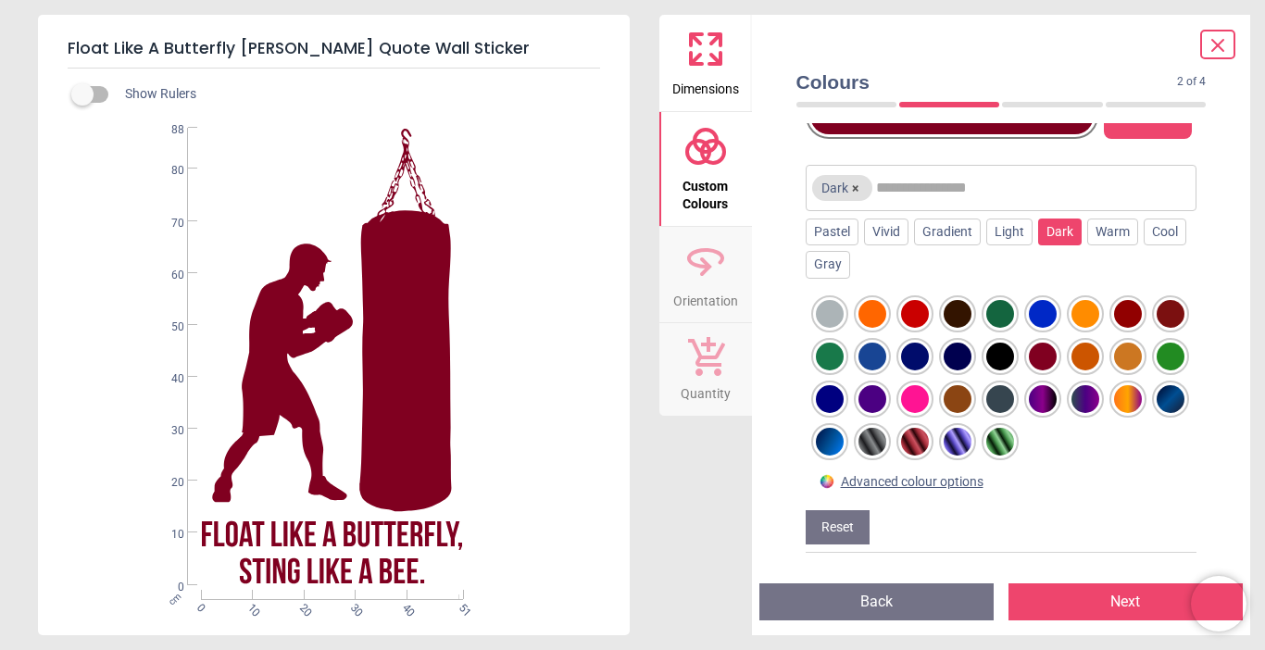
click at [1156, 328] on div at bounding box center [1170, 314] width 28 height 28
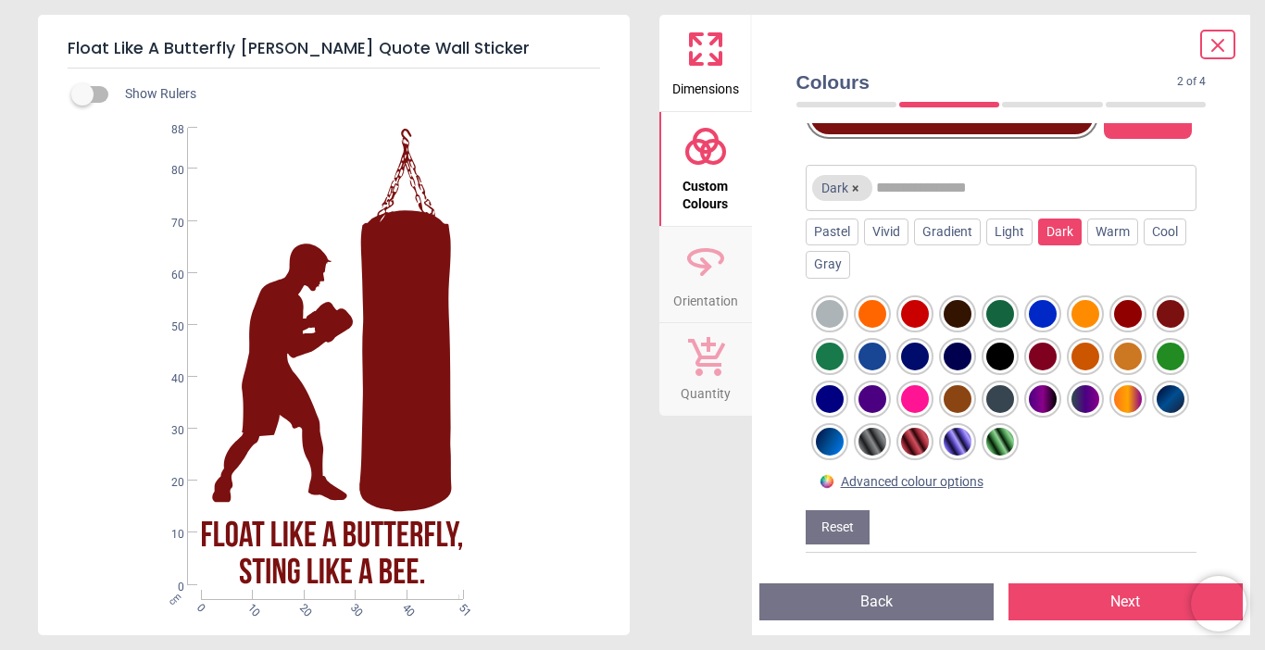
click at [1064, 594] on button "Next" at bounding box center [1125, 601] width 234 height 37
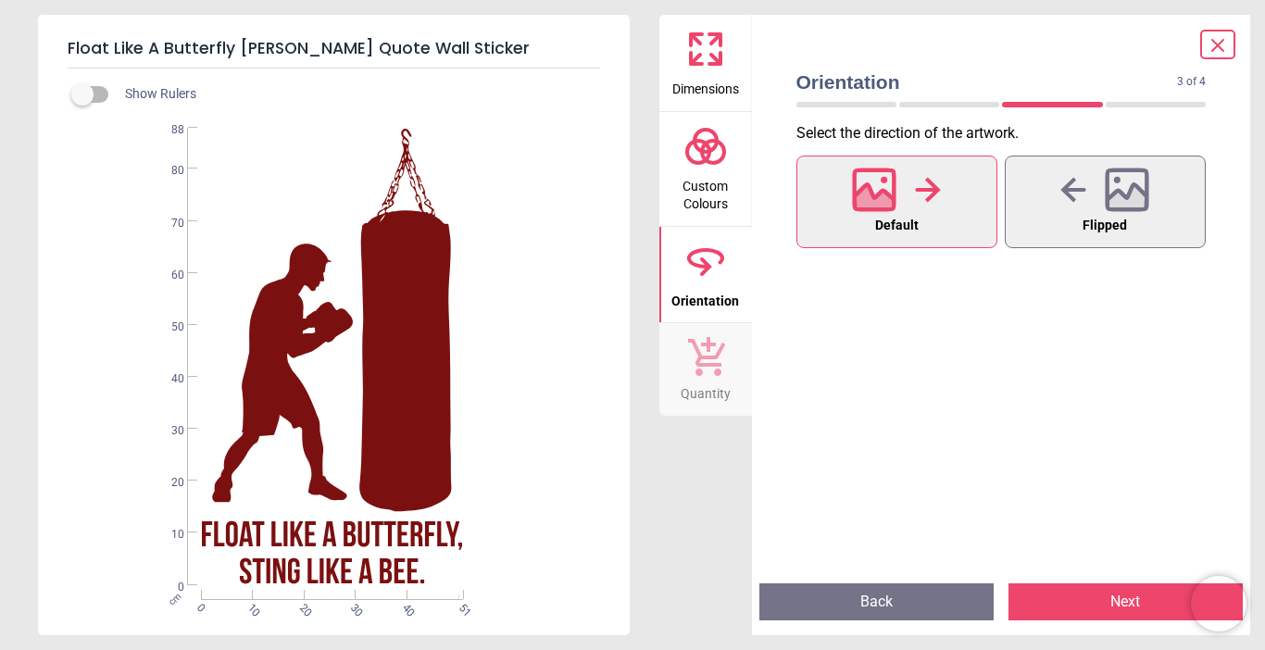
click at [926, 608] on button "Back" at bounding box center [876, 601] width 234 height 37
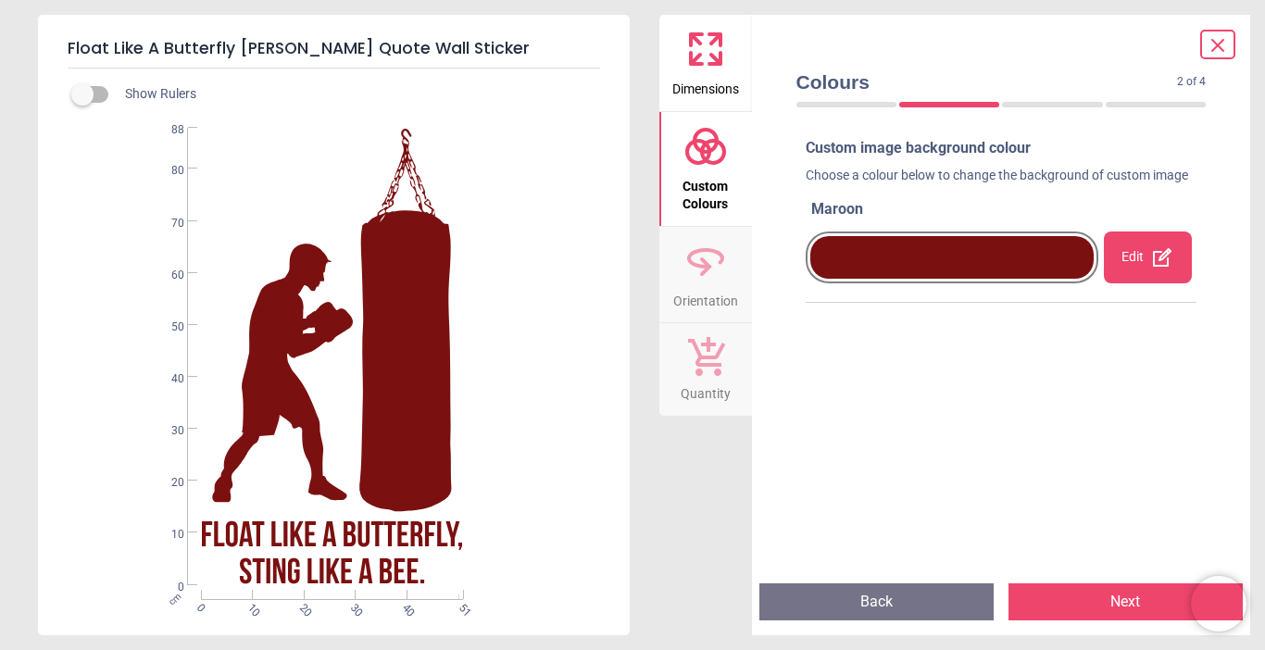
click at [1113, 278] on div "Edit" at bounding box center [1148, 257] width 88 height 52
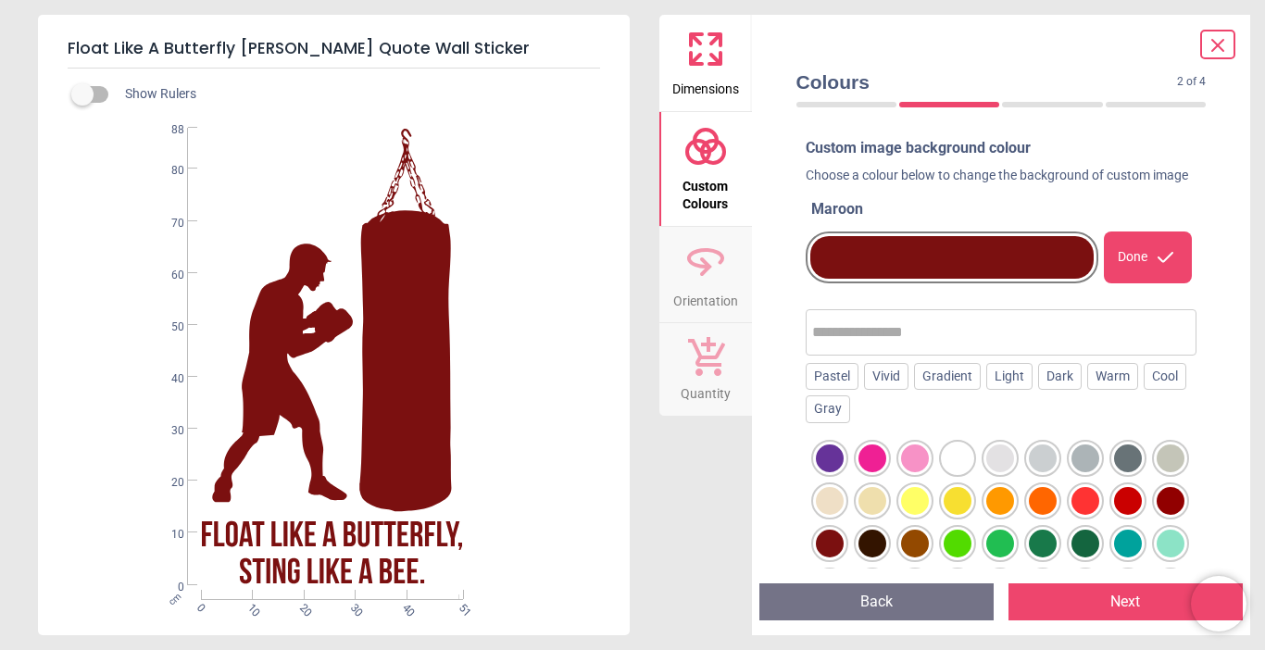
click at [1099, 515] on div at bounding box center [1085, 501] width 28 height 28
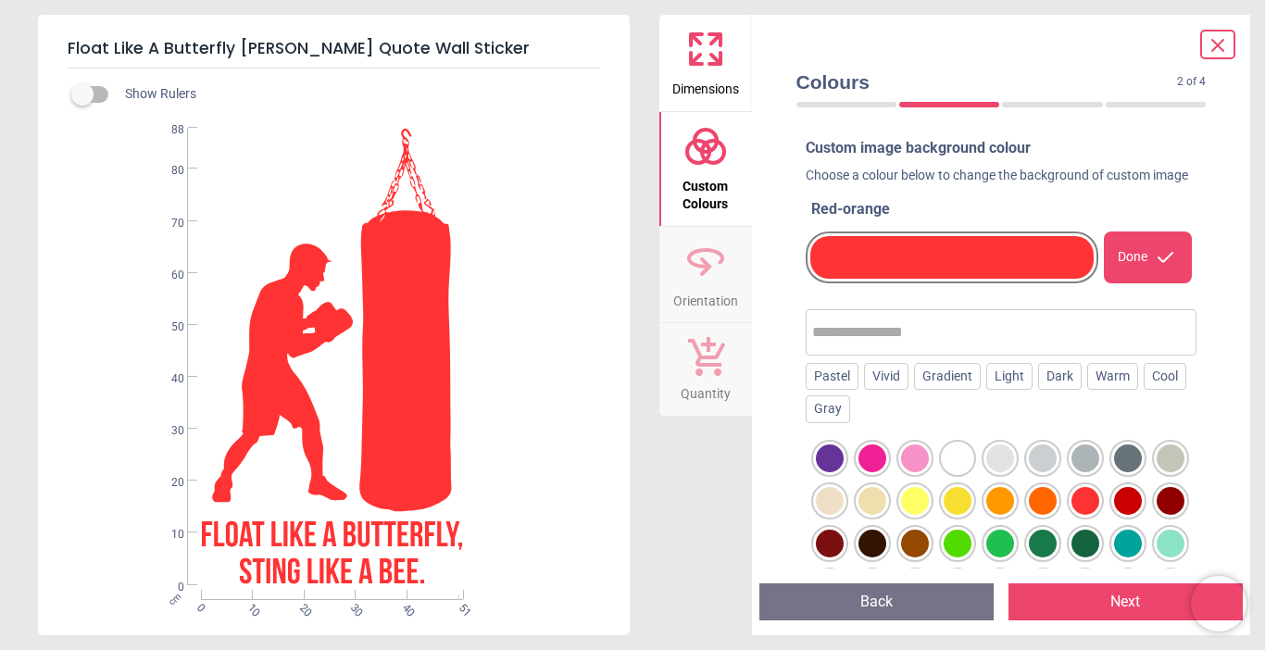
click at [1114, 515] on div at bounding box center [1128, 501] width 28 height 28
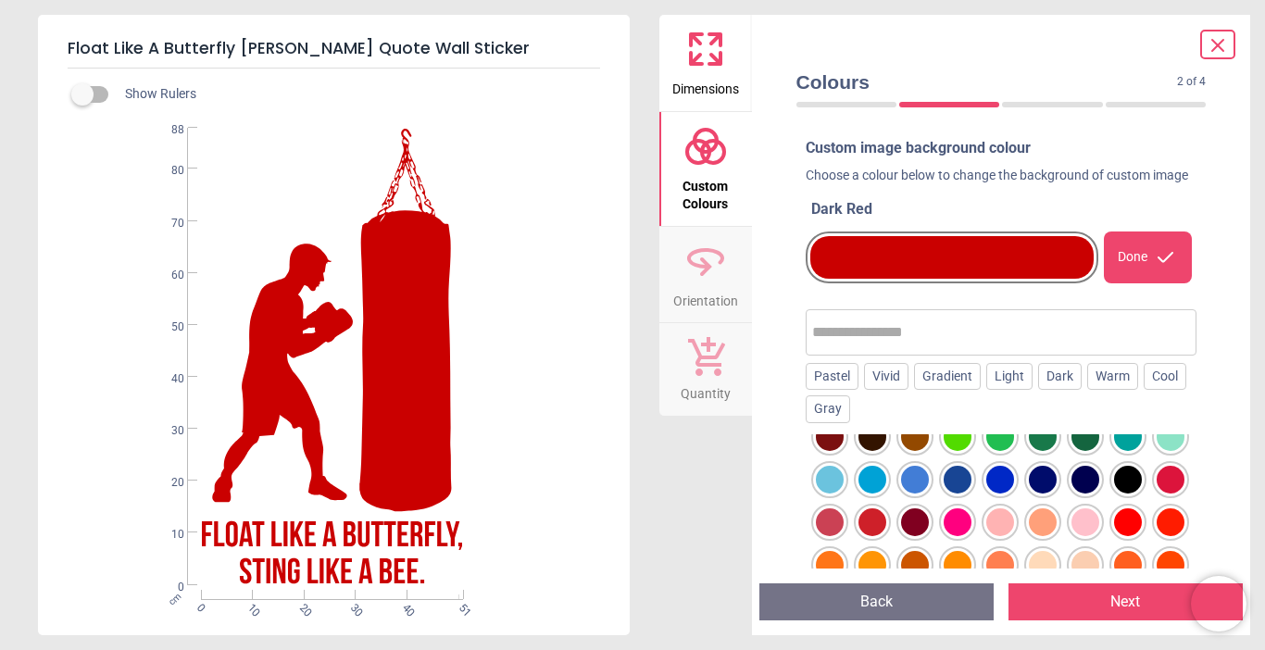
scroll to position [111, 0]
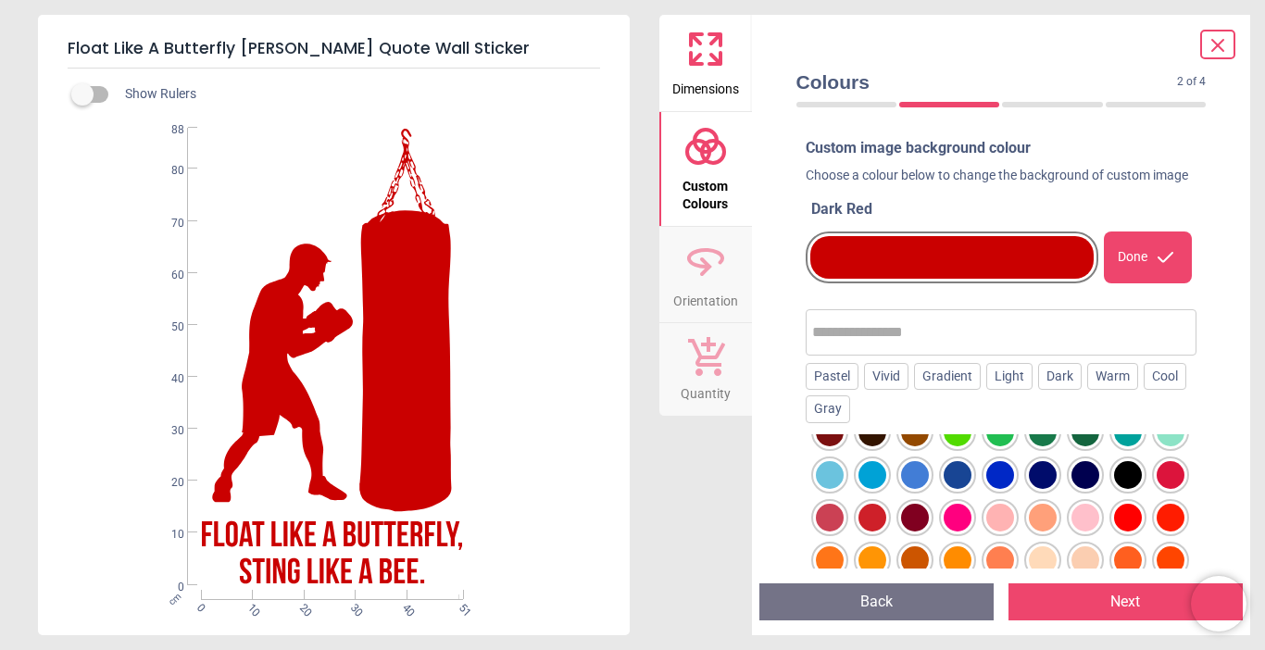
click at [886, 531] on div at bounding box center [872, 518] width 28 height 28
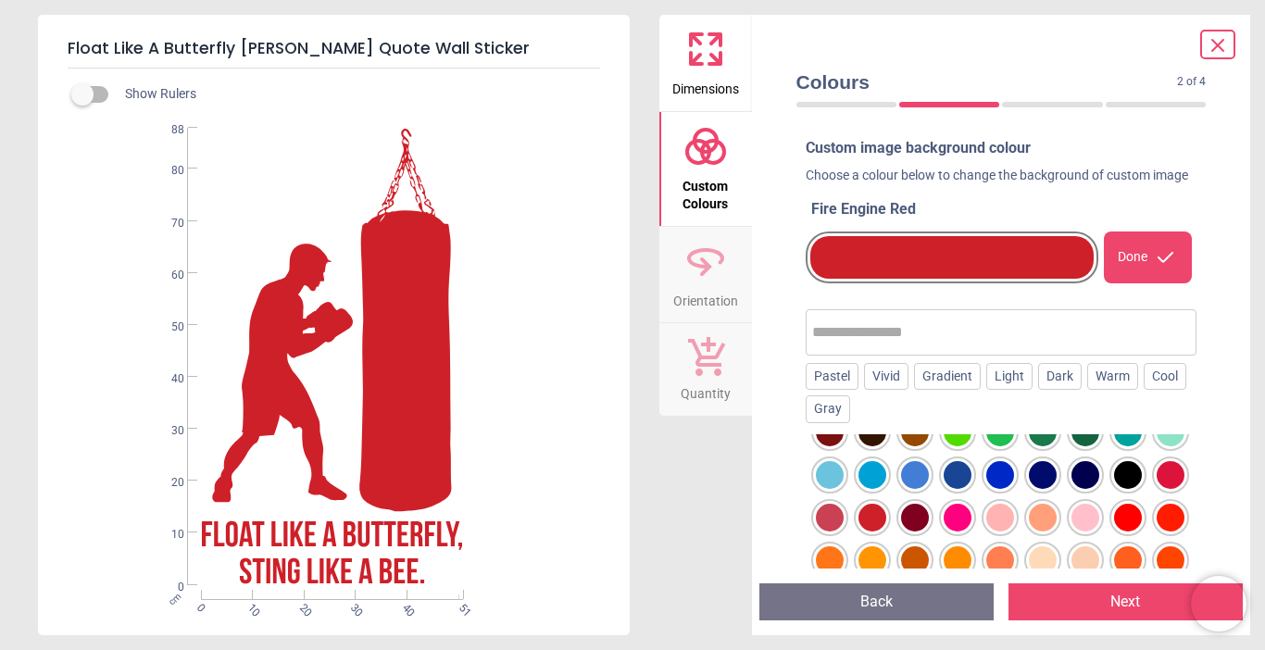
click at [1129, 272] on div "Done" at bounding box center [1148, 257] width 88 height 52
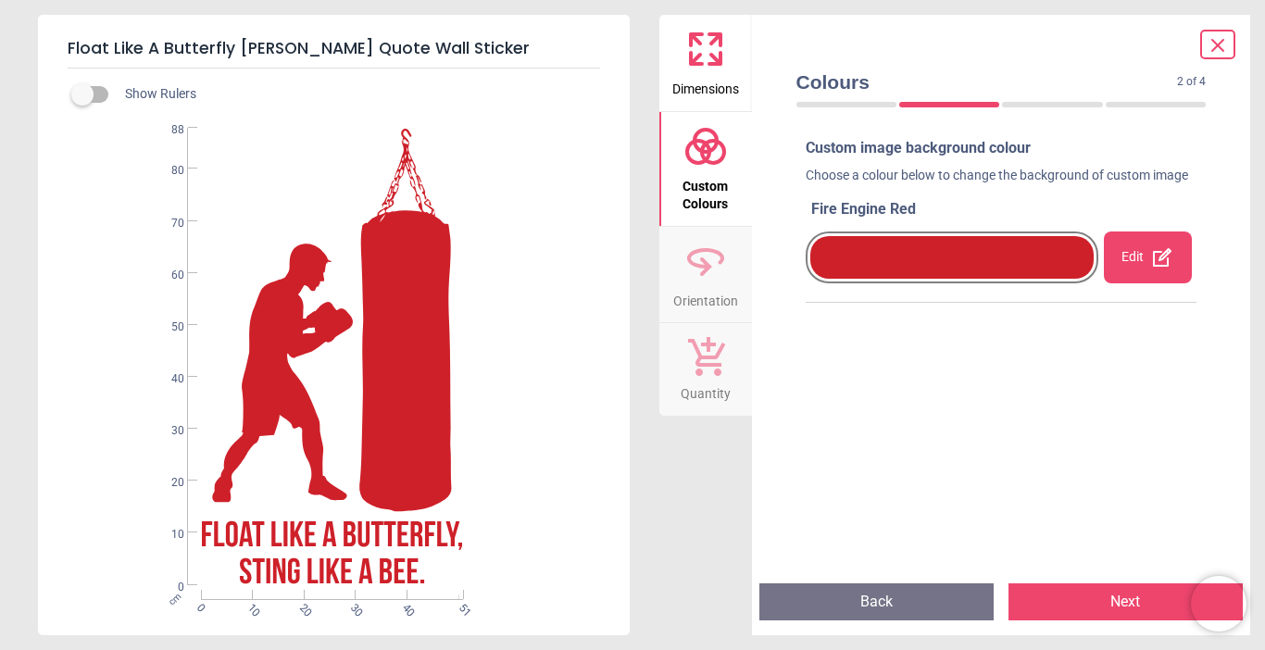
click at [1107, 602] on button "Next" at bounding box center [1125, 601] width 234 height 37
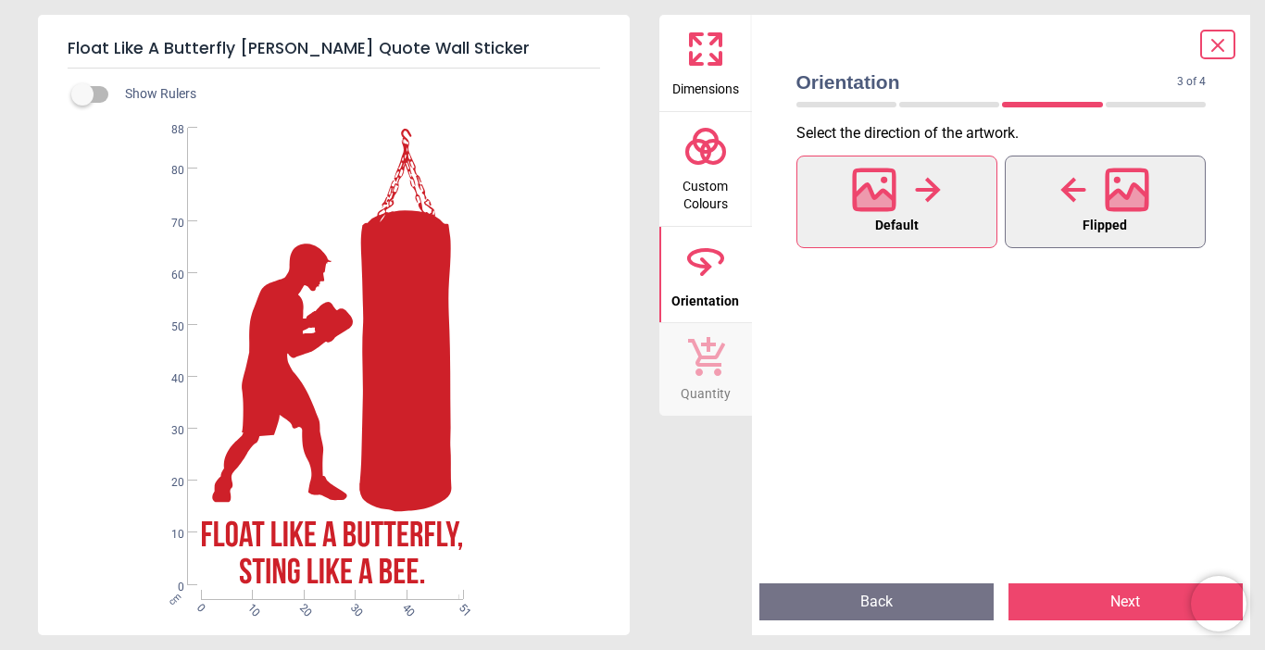
click at [1071, 218] on button "Flipped" at bounding box center [1105, 202] width 201 height 93
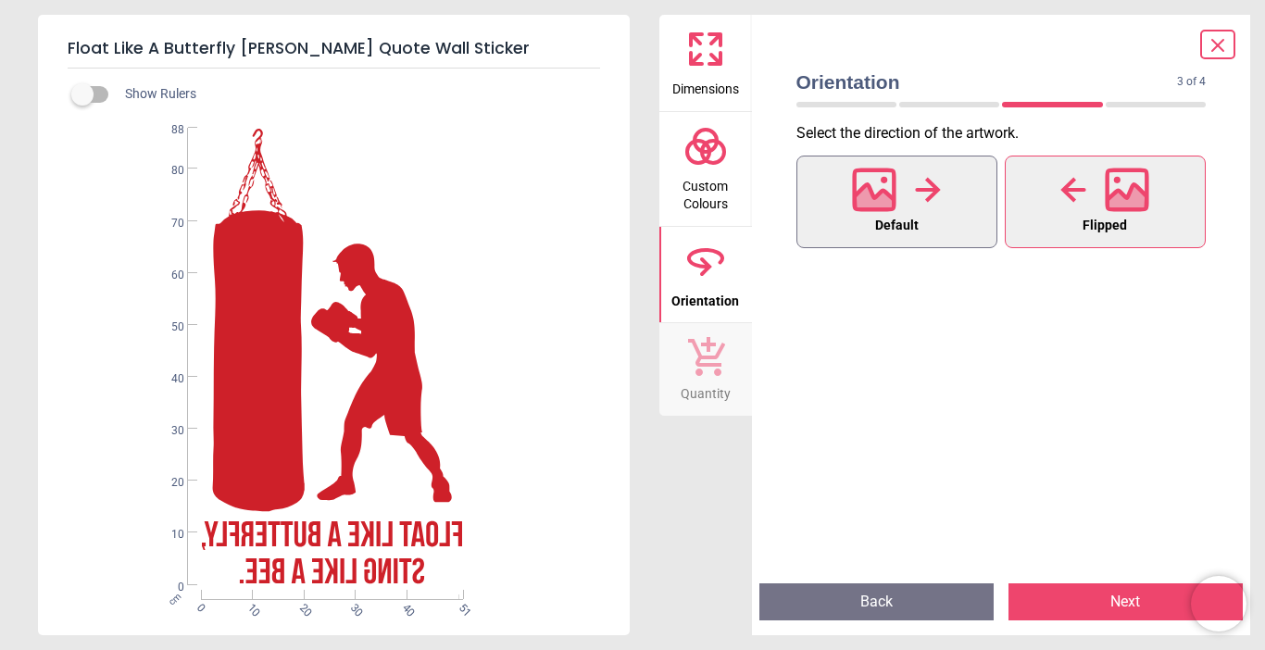
click at [905, 220] on span "Default" at bounding box center [897, 226] width 44 height 24
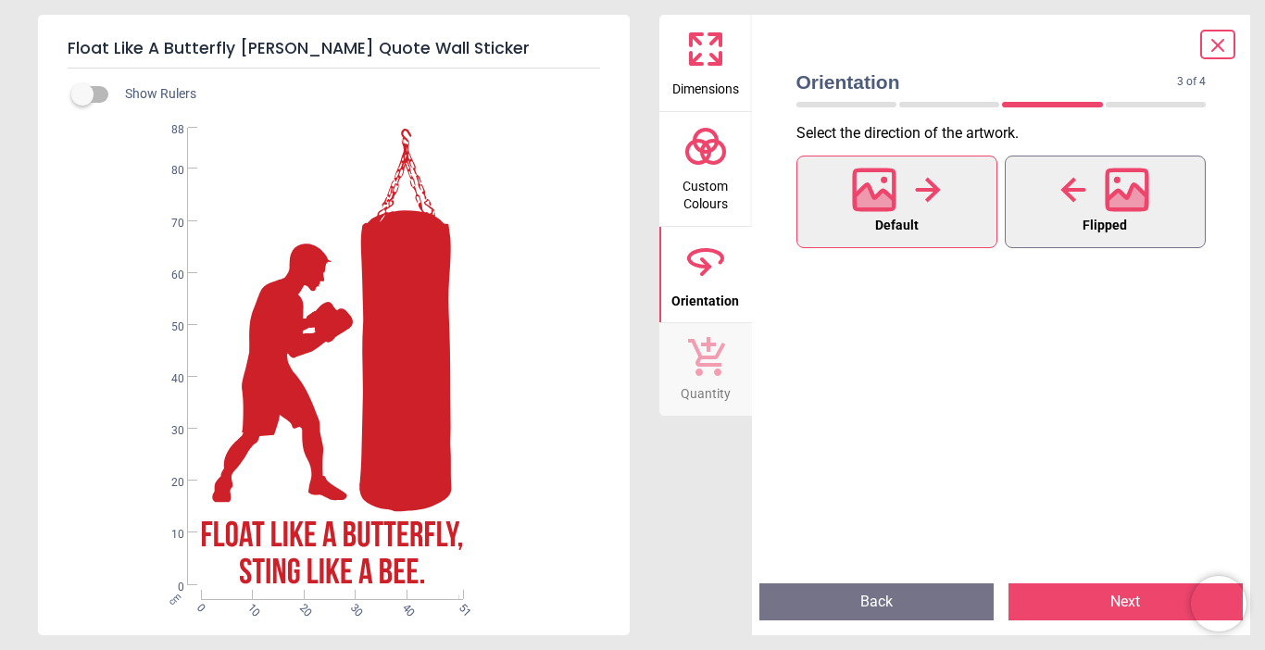
click at [1132, 209] on icon at bounding box center [1127, 189] width 40 height 40
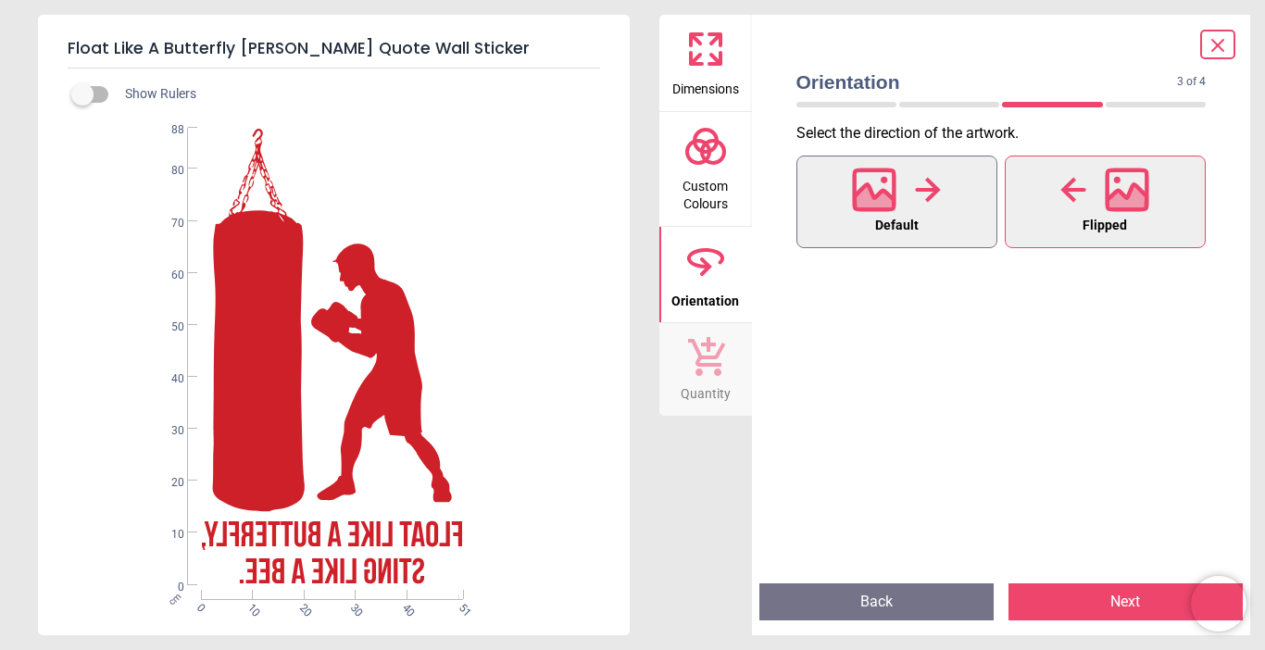
click at [911, 214] on span "Default" at bounding box center [897, 226] width 44 height 24
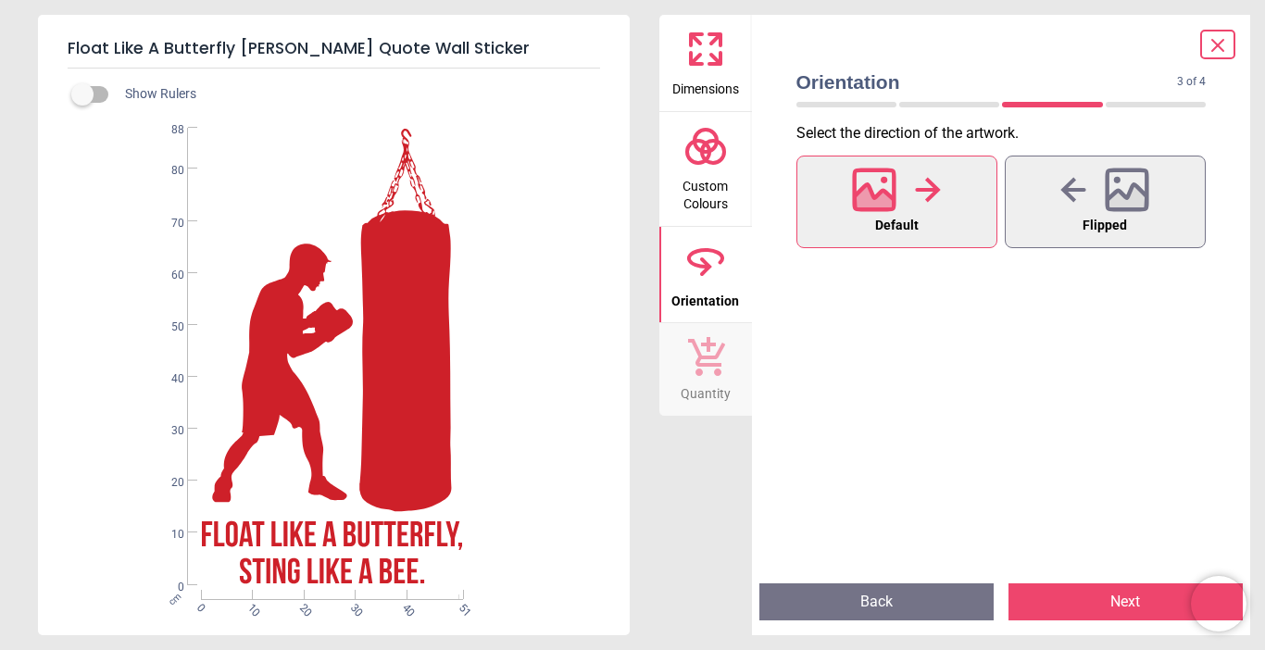
click at [1071, 608] on button "Next" at bounding box center [1125, 601] width 234 height 37
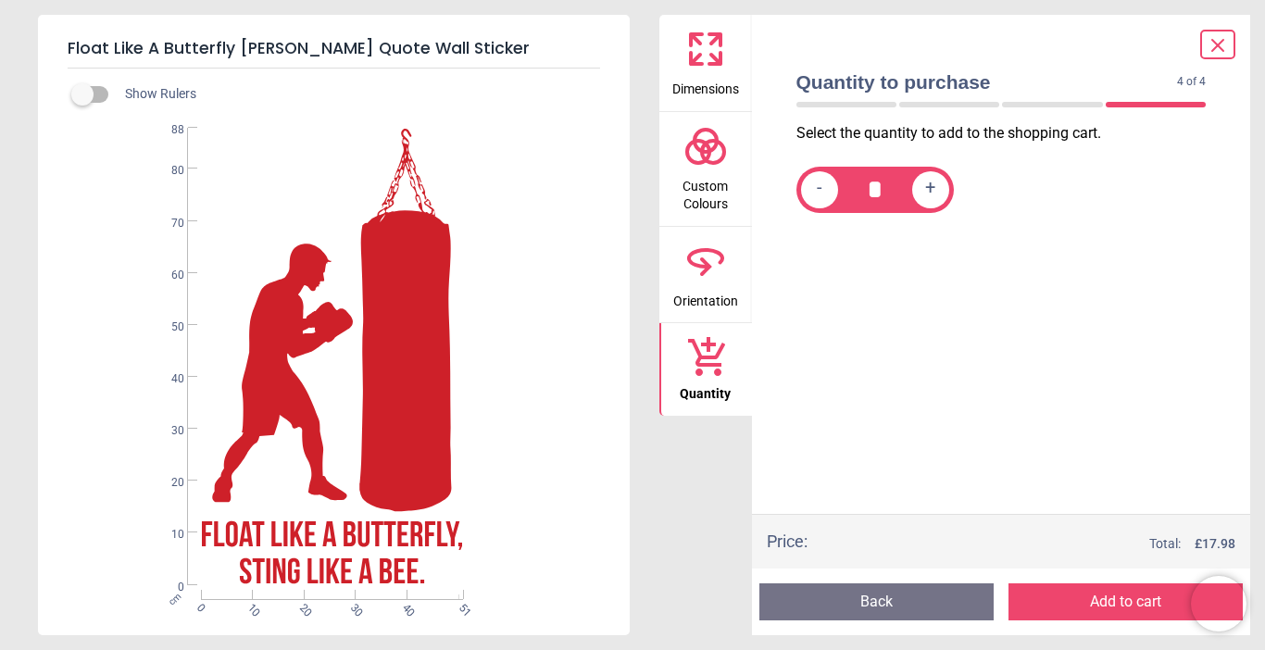
click at [1081, 603] on button "Add to cart" at bounding box center [1125, 601] width 234 height 37
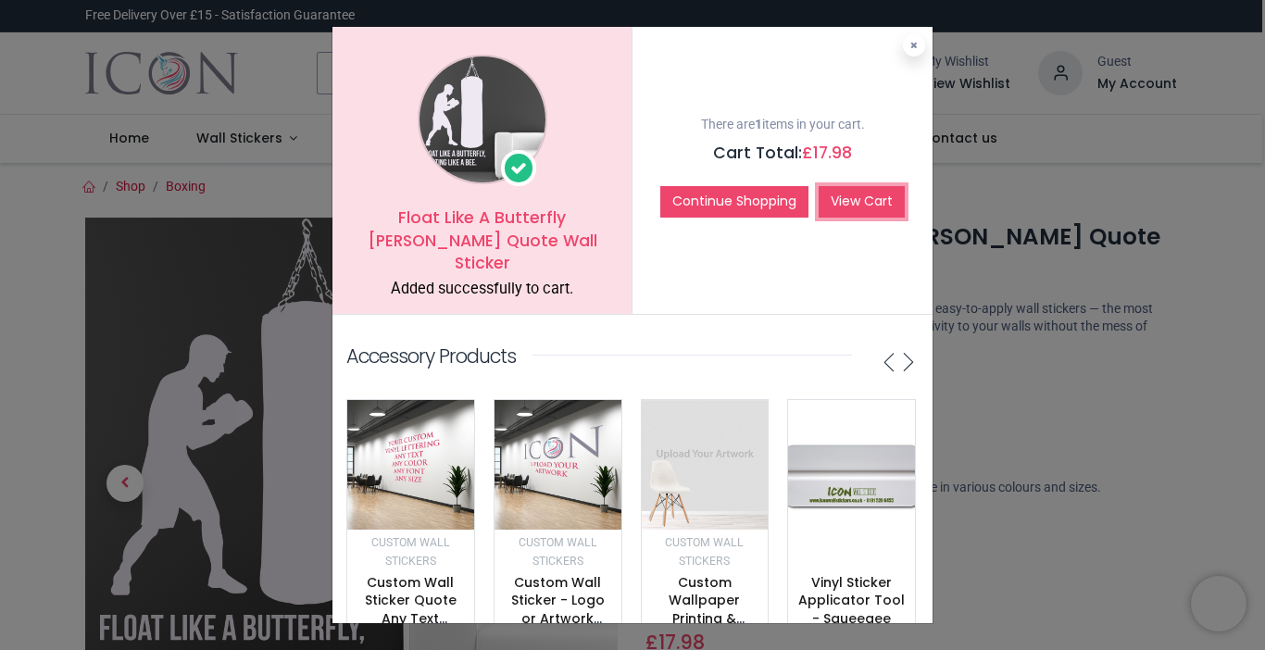
click at [875, 197] on link "View Cart" at bounding box center [862, 201] width 86 height 31
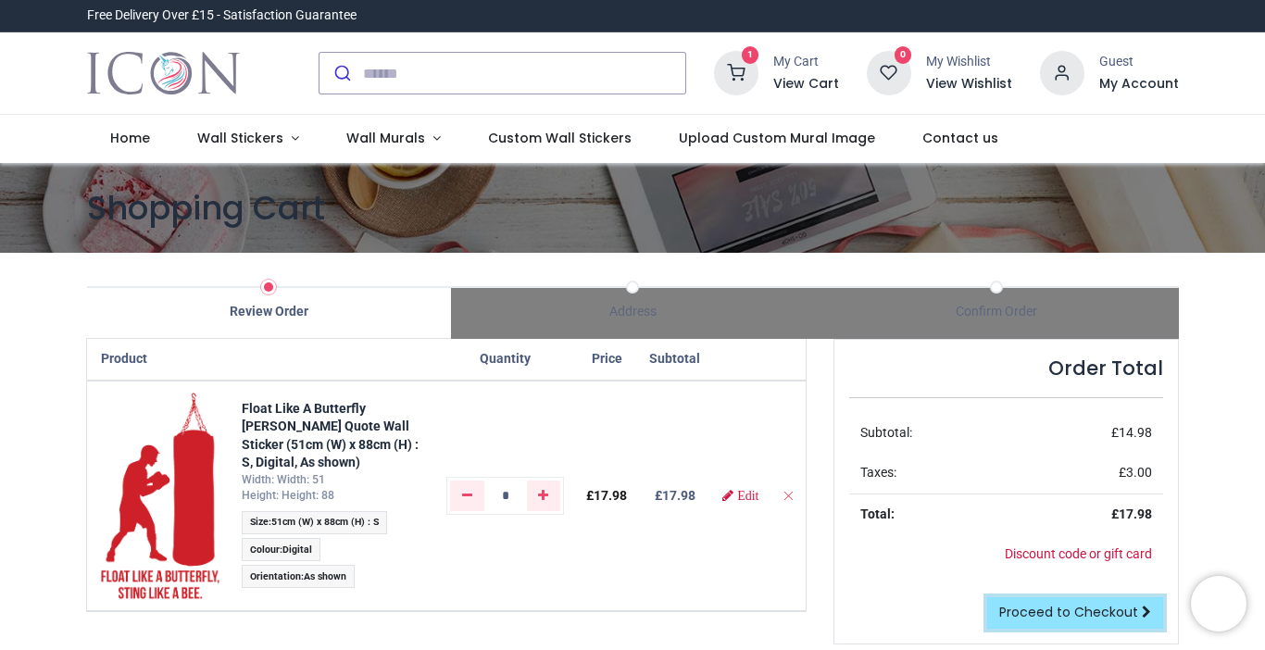
click at [1119, 616] on span "Proceed to Checkout" at bounding box center [1068, 612] width 139 height 19
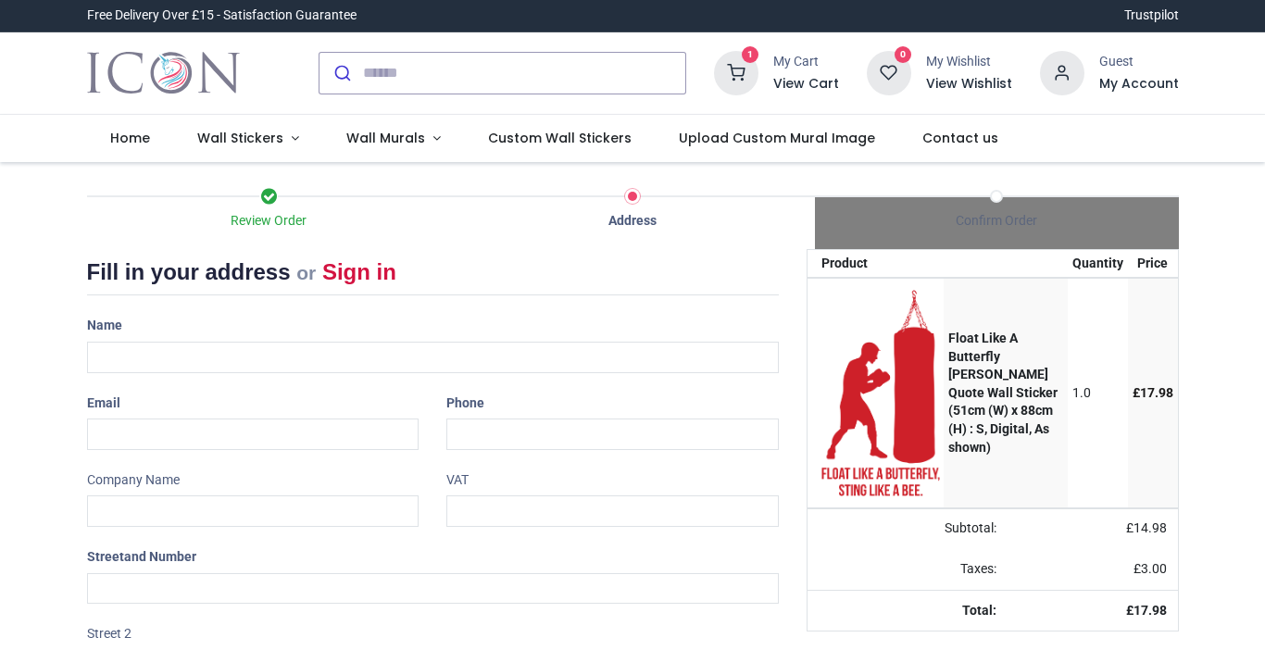
select select "***"
click at [183, 351] on input "text" at bounding box center [433, 357] width 692 height 31
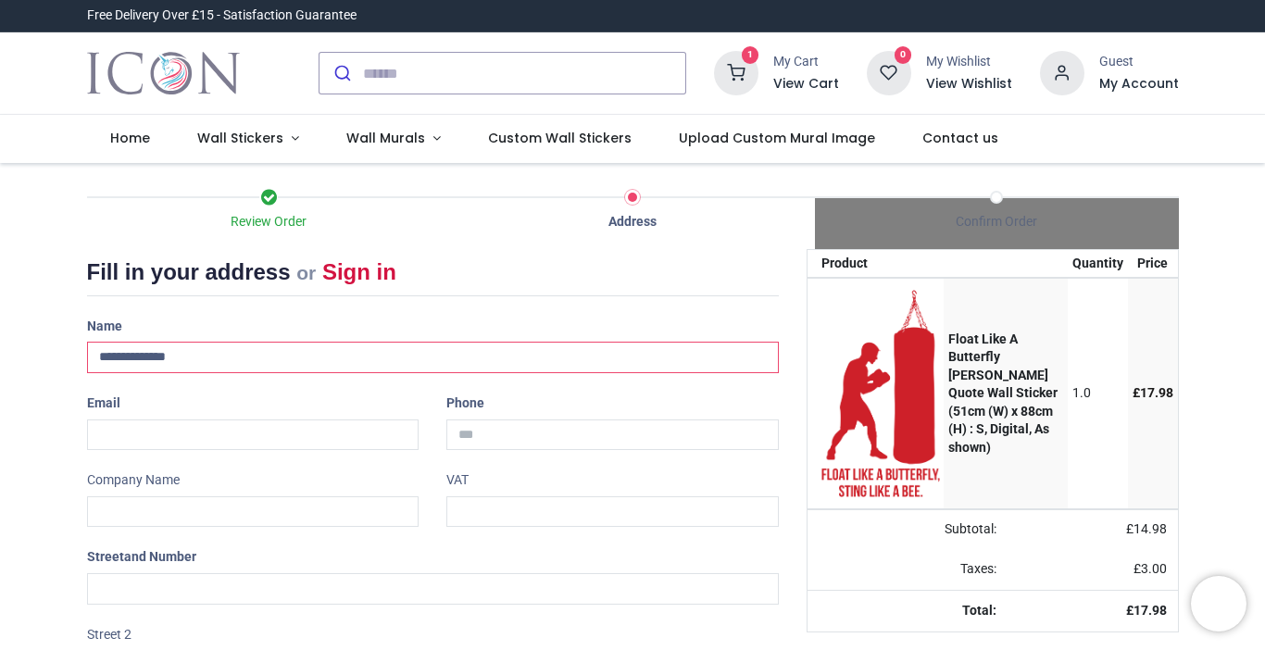
type input "**********"
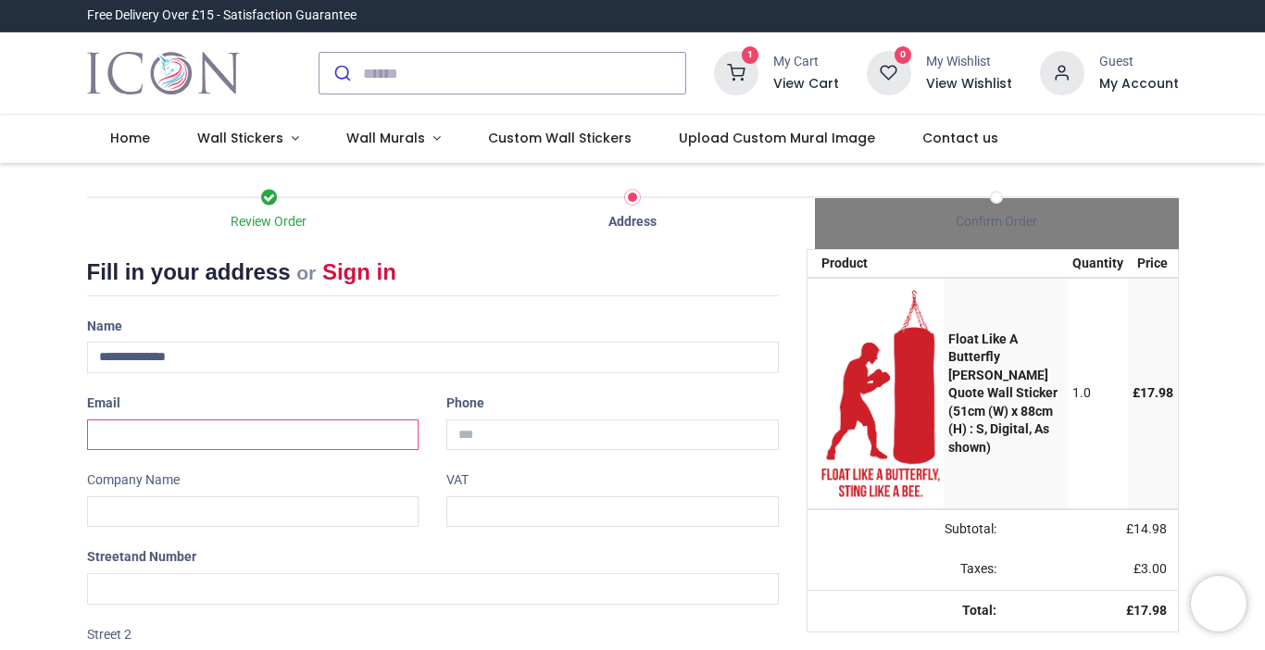
click at [175, 430] on input "email" at bounding box center [253, 434] width 332 height 31
type input "**********"
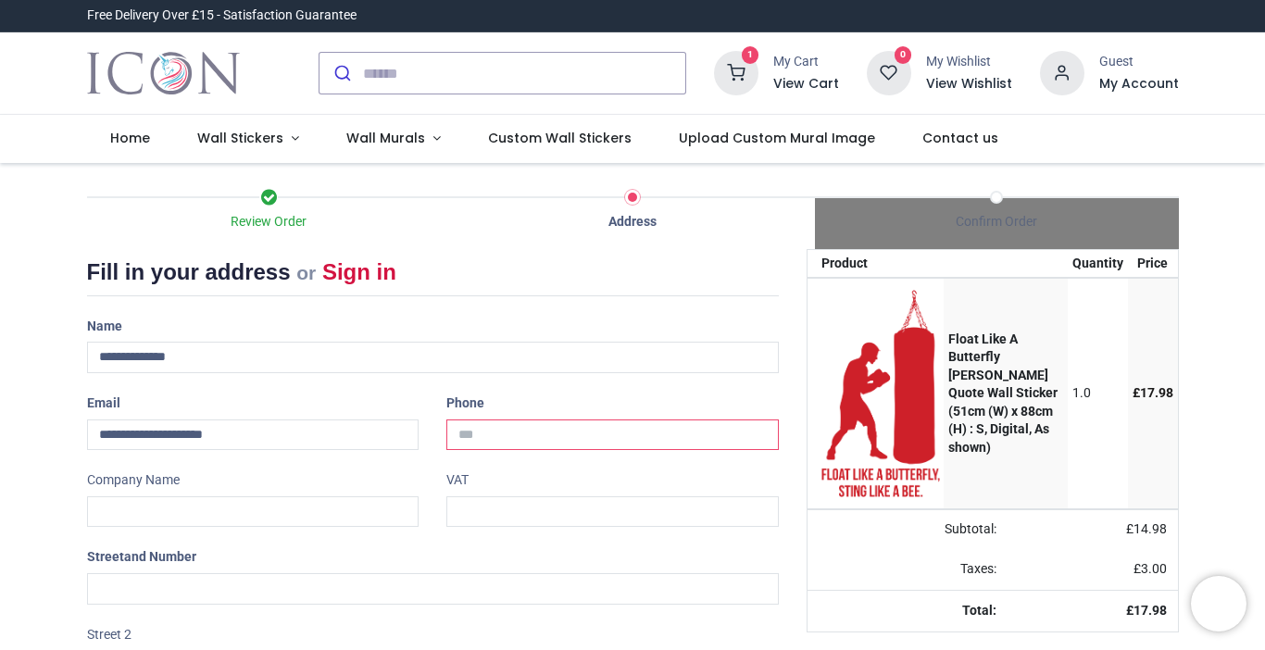
click at [531, 444] on input "tel" at bounding box center [612, 434] width 332 height 31
click at [490, 427] on input "tel" at bounding box center [612, 434] width 332 height 31
type input "**********"
click at [304, 507] on input "text" at bounding box center [253, 511] width 332 height 31
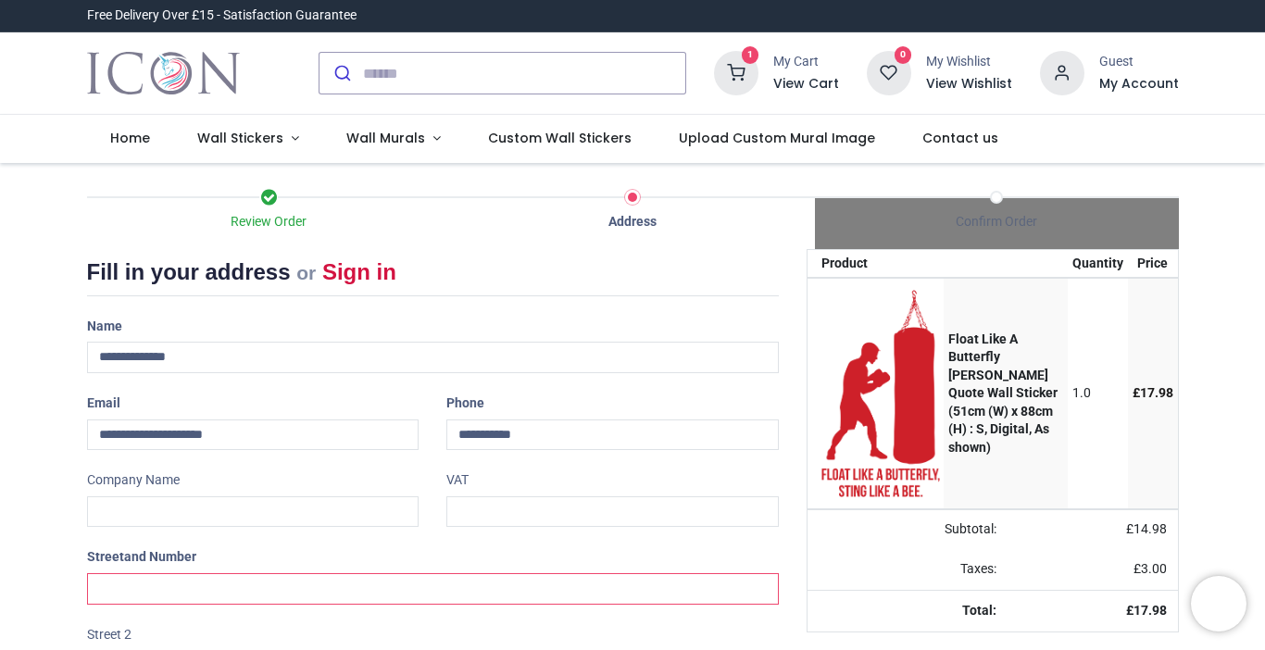
click at [307, 582] on input "text" at bounding box center [433, 588] width 692 height 31
